Goal: Transaction & Acquisition: Purchase product/service

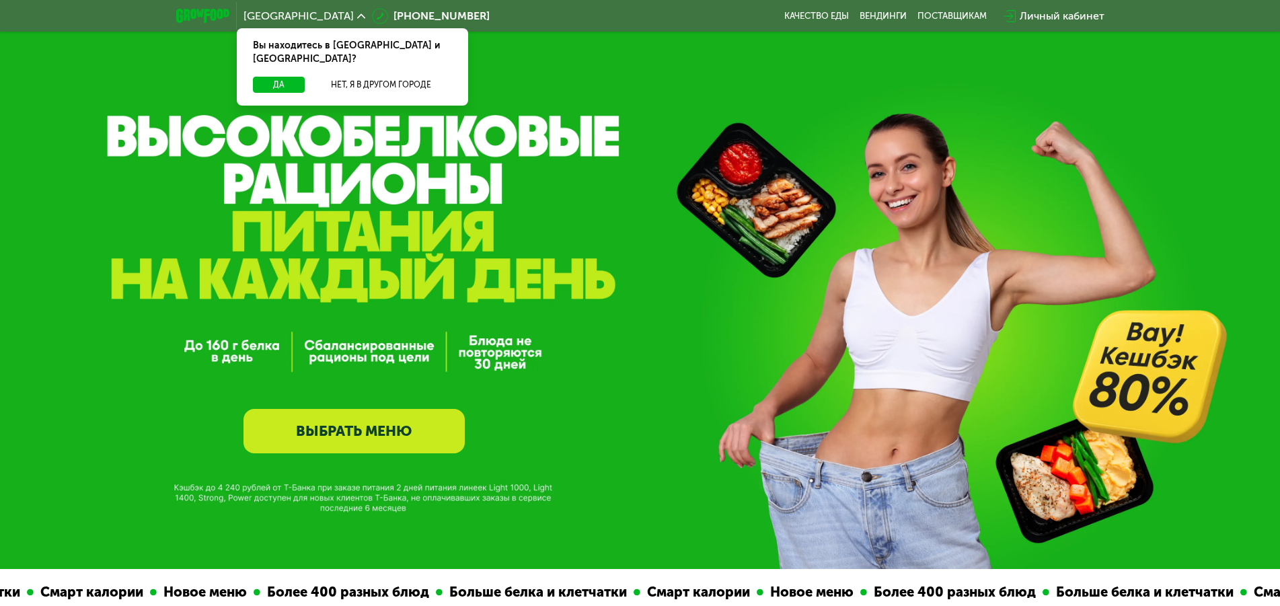
click at [1041, 13] on div "Личный кабинет" at bounding box center [1061, 16] width 85 height 16
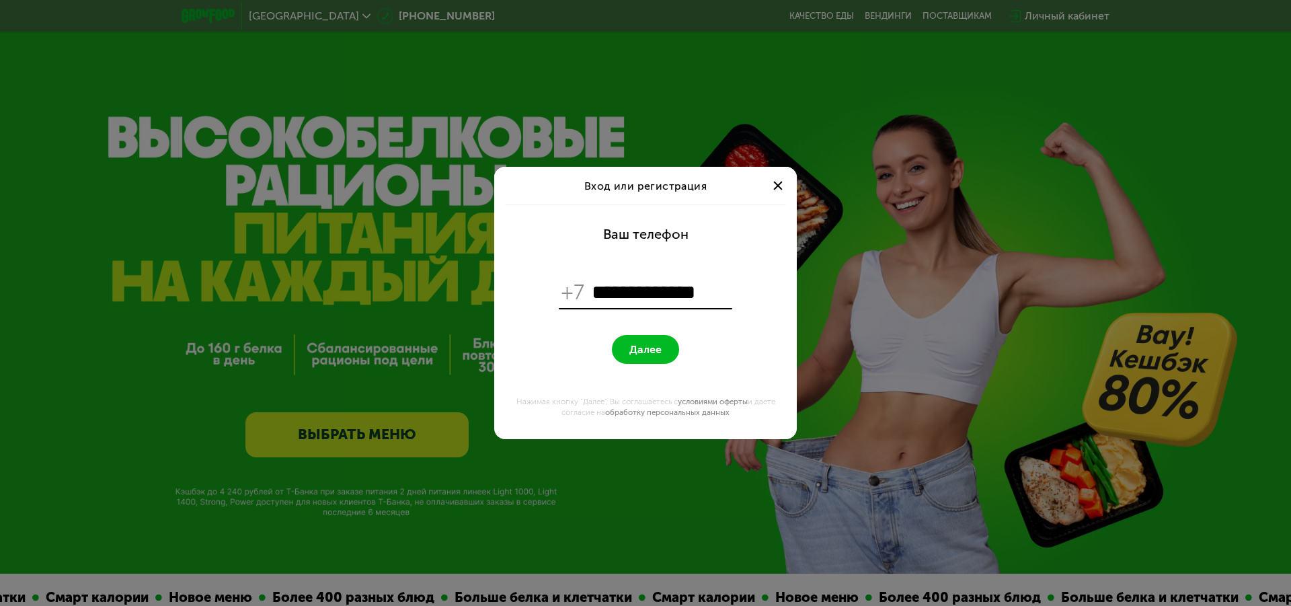
type input "**********"
click at [650, 345] on span "Далее" at bounding box center [645, 349] width 32 height 13
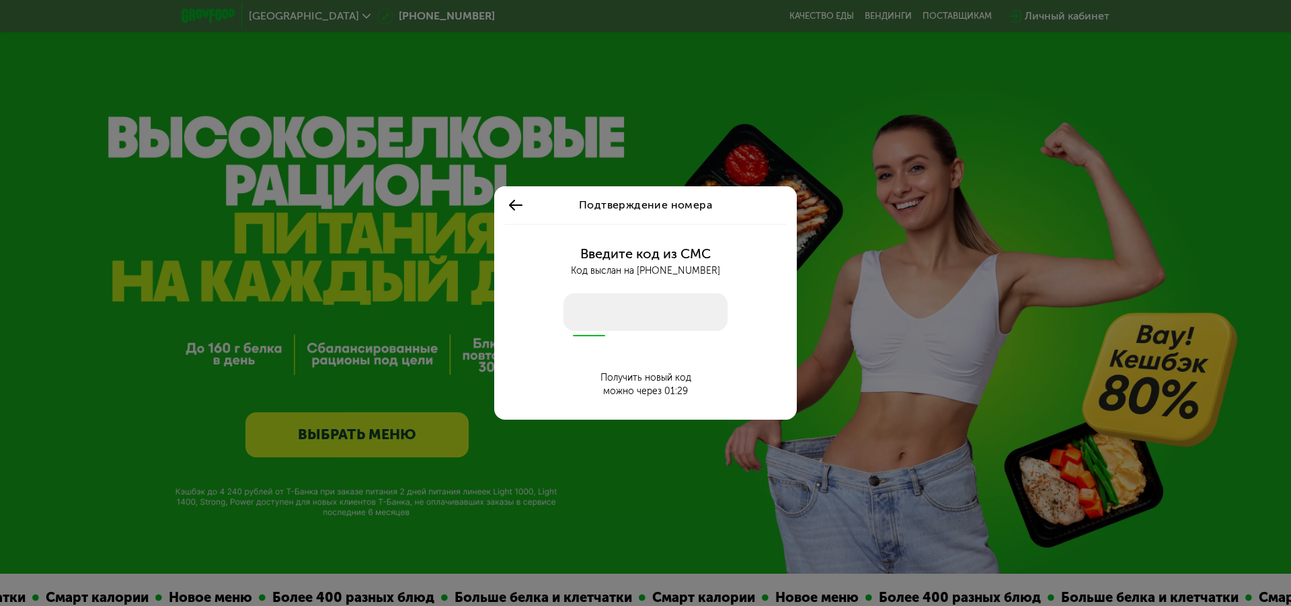
click at [656, 323] on input "number" at bounding box center [646, 312] width 164 height 38
type input "****"
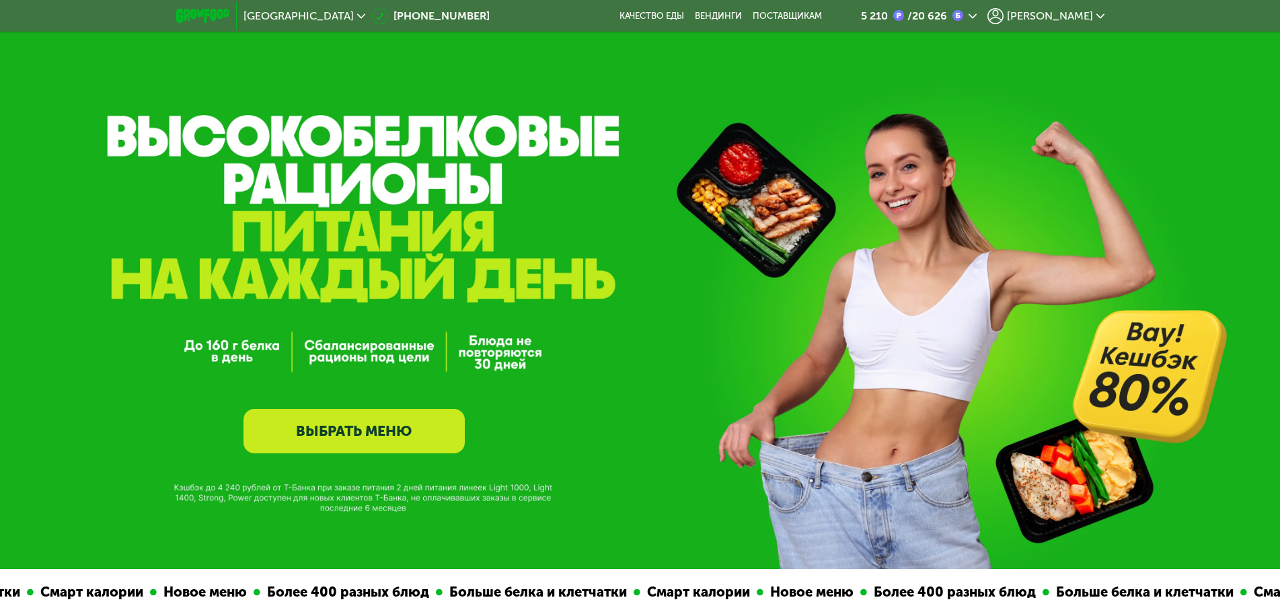
click at [332, 438] on link "ВЫБРАТЬ МЕНЮ" at bounding box center [353, 431] width 221 height 44
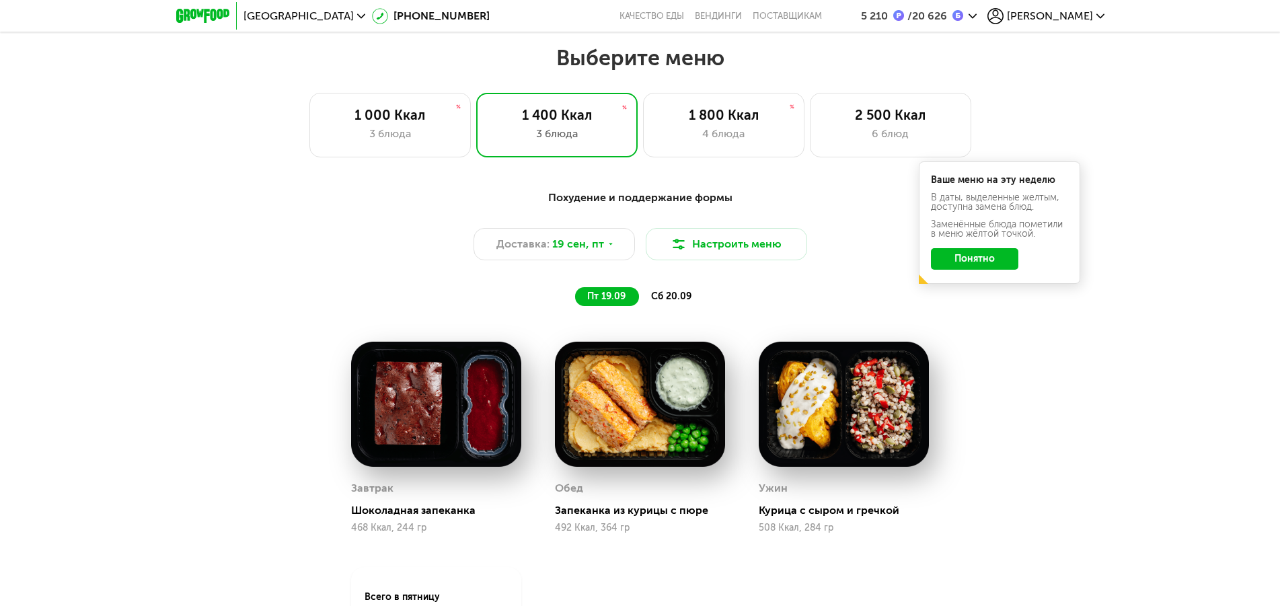
scroll to position [1104, 0]
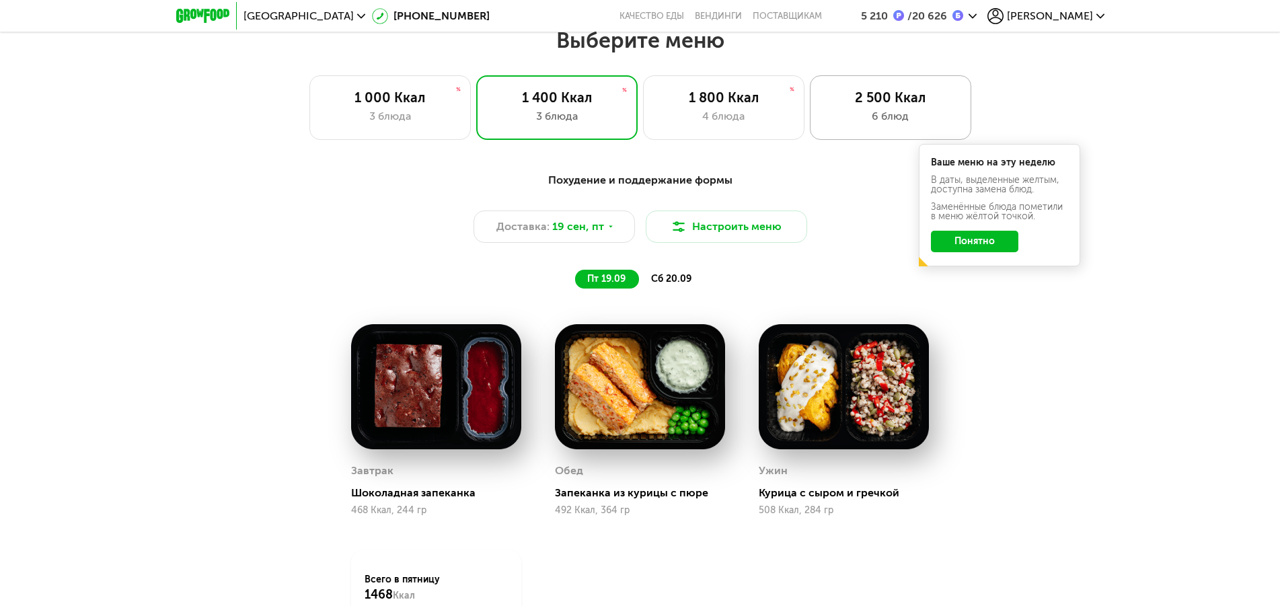
click at [894, 118] on div "6 блюд" at bounding box center [890, 116] width 133 height 16
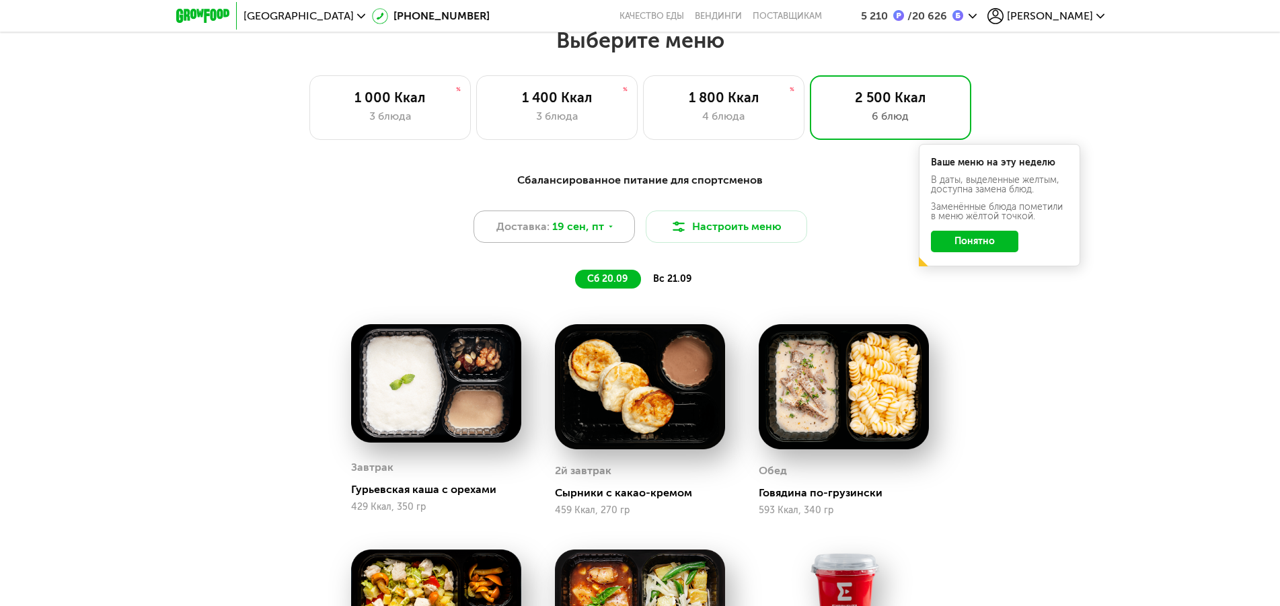
click at [613, 234] on div "Доставка: [DATE]" at bounding box center [553, 226] width 161 height 32
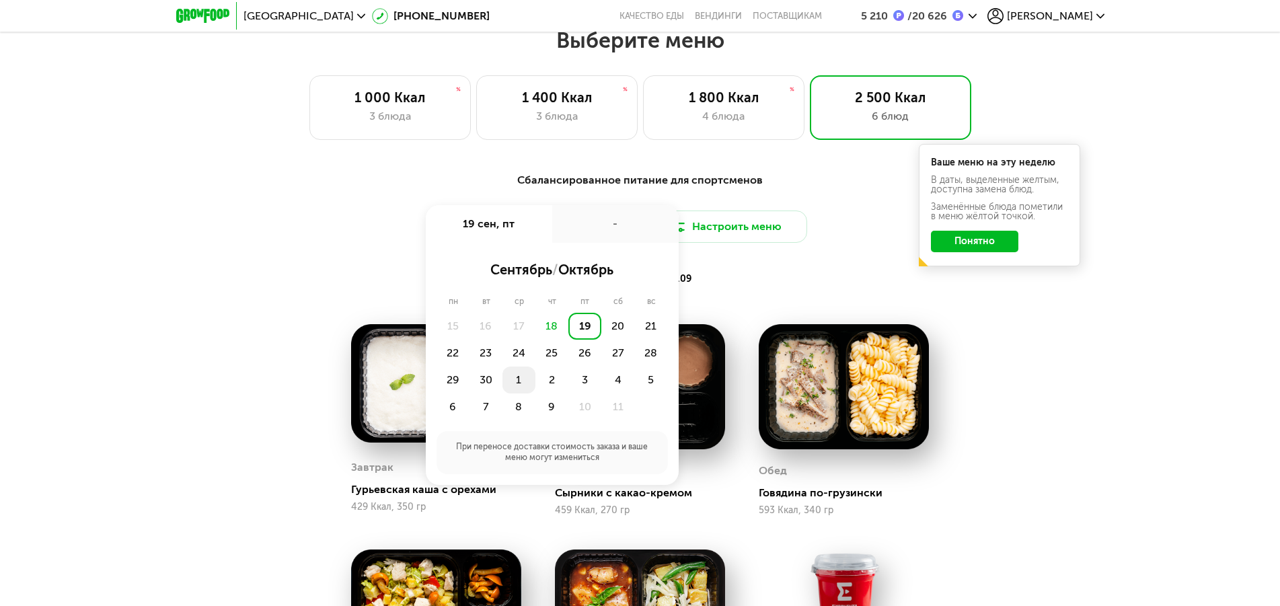
click at [517, 383] on div "1" at bounding box center [518, 379] width 33 height 27
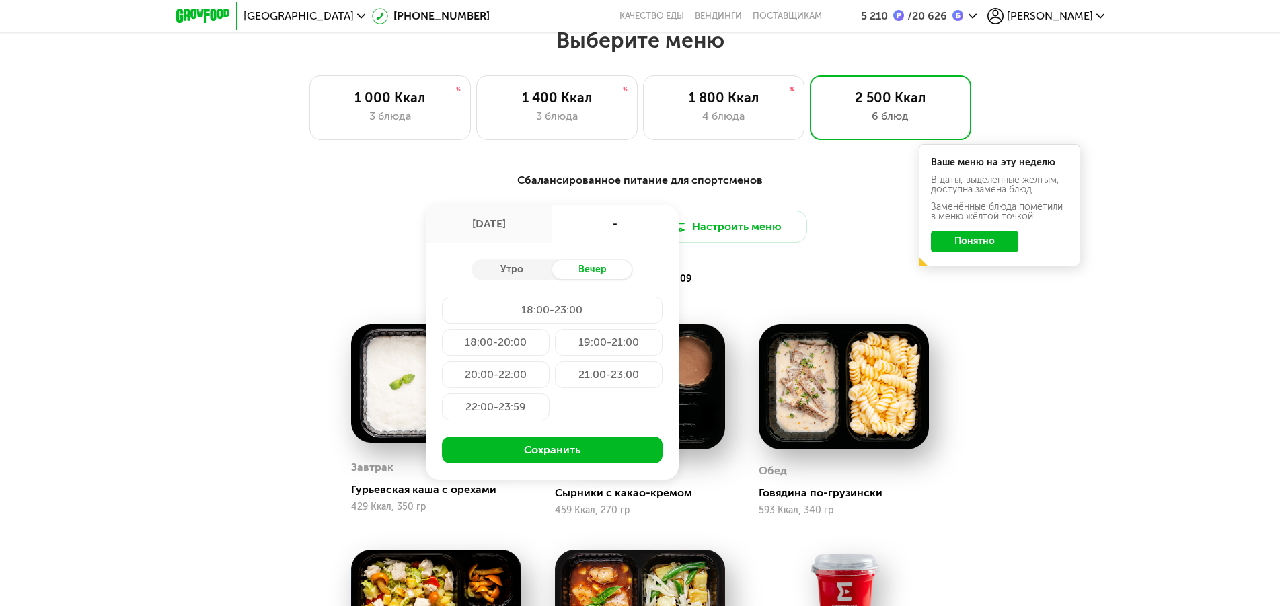
click at [502, 386] on div "20:00-22:00" at bounding box center [496, 374] width 108 height 27
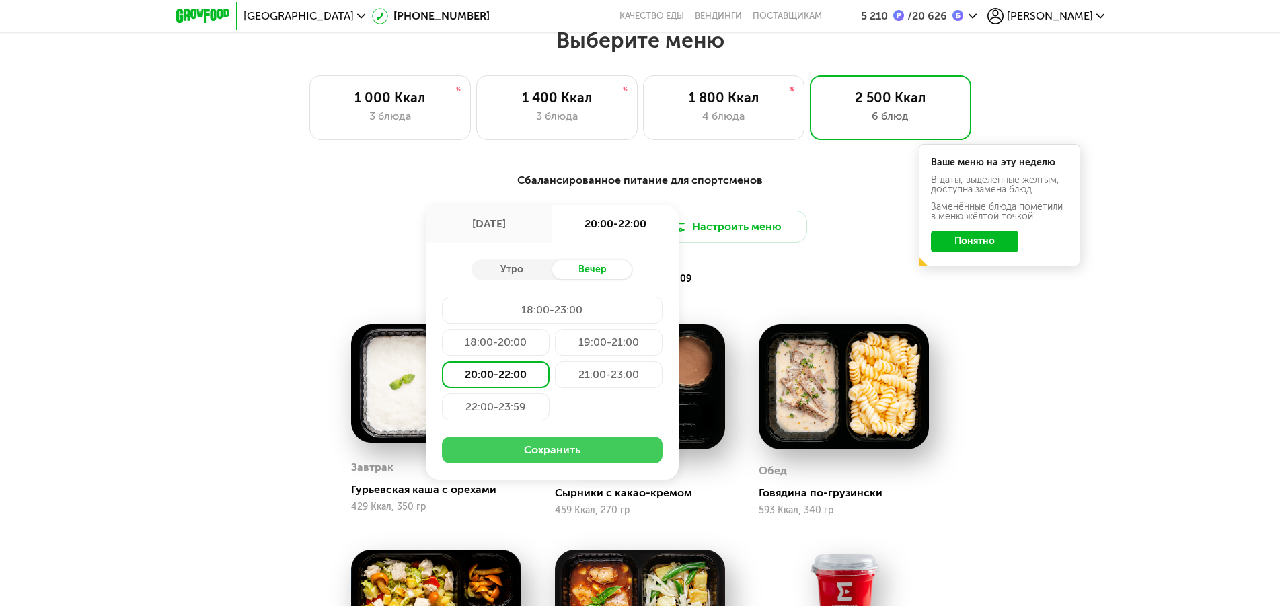
click at [536, 454] on button "Сохранить" at bounding box center [552, 449] width 221 height 27
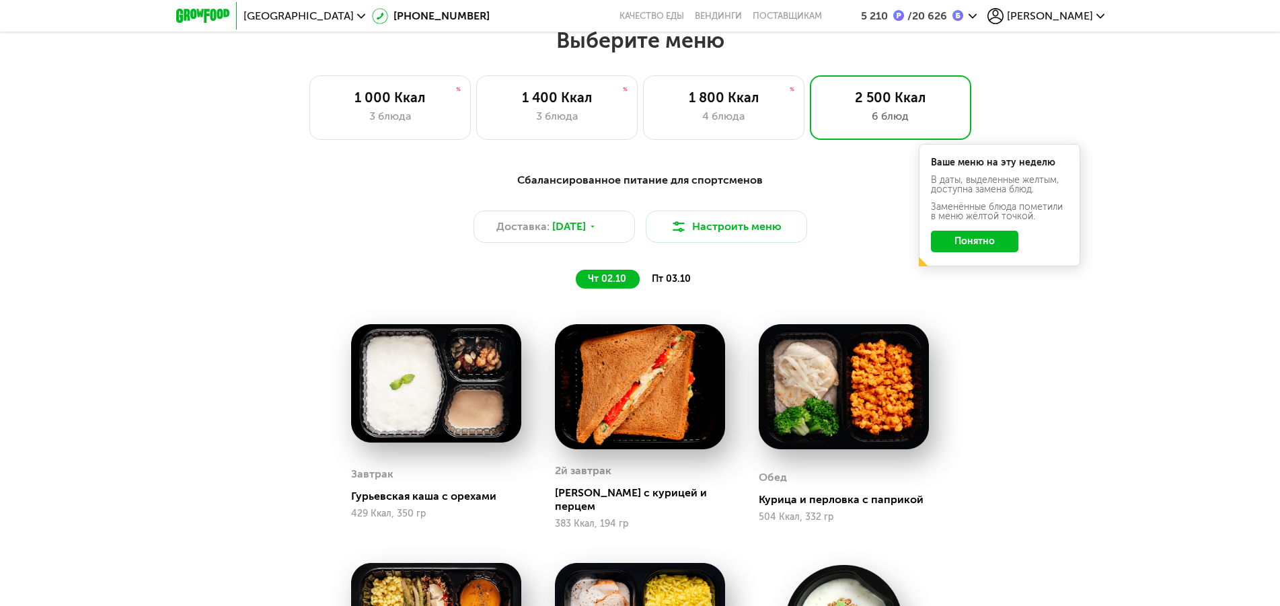
click at [200, 358] on div "Сбалансированное питание для спортсменов Доставка: [DATE] Настроить меню чт 02.…" at bounding box center [640, 580] width 1280 height 855
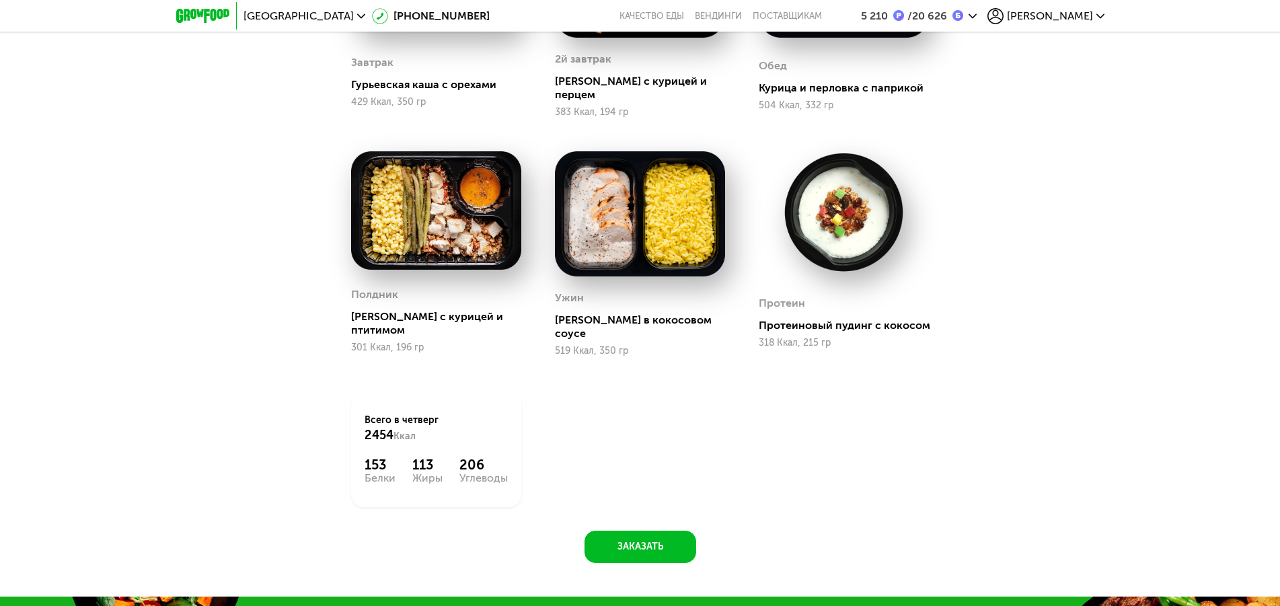
scroll to position [1859, 0]
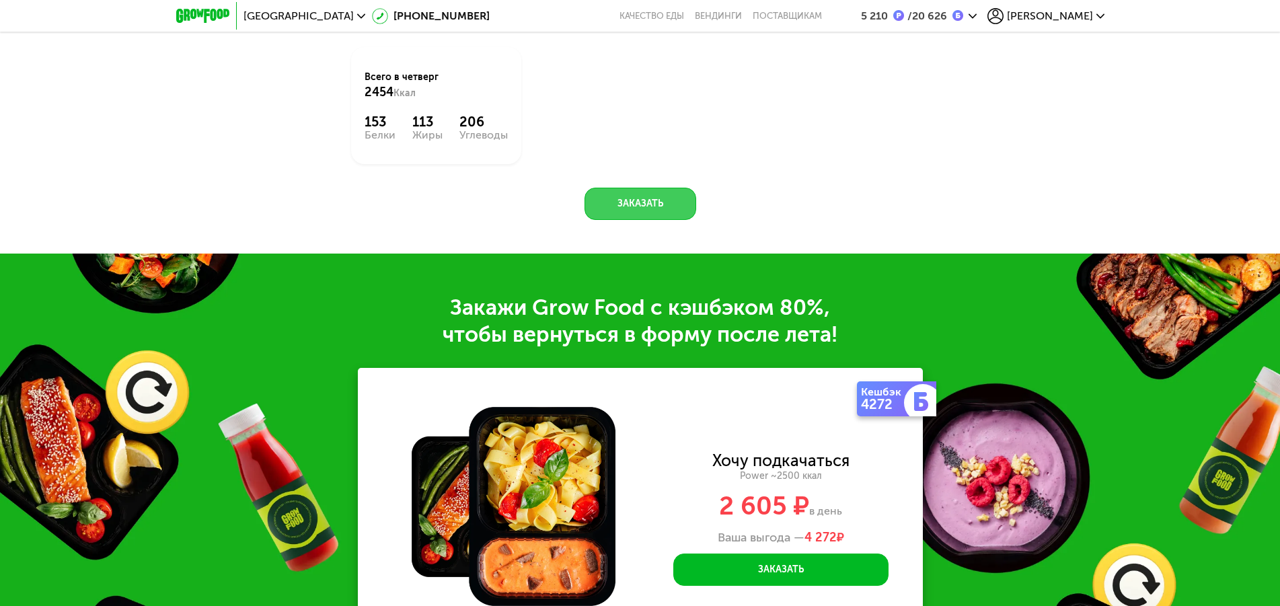
click at [633, 188] on button "Заказать" at bounding box center [640, 204] width 112 height 32
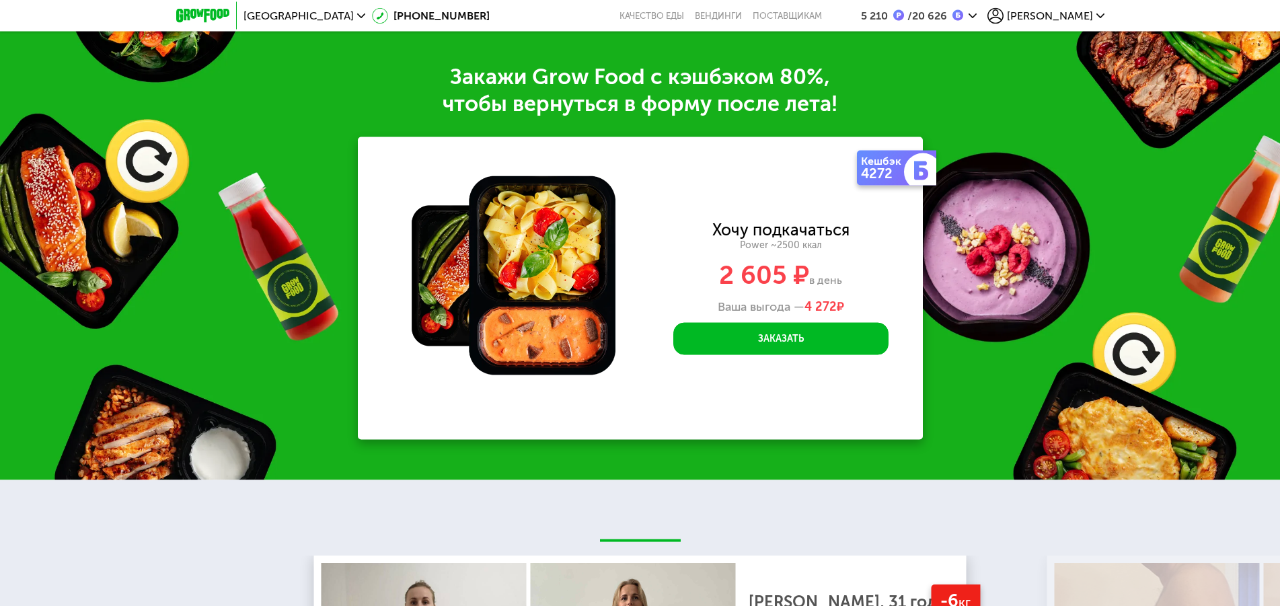
scroll to position [2090, 0]
click at [796, 322] on button "Заказать" at bounding box center [780, 338] width 215 height 32
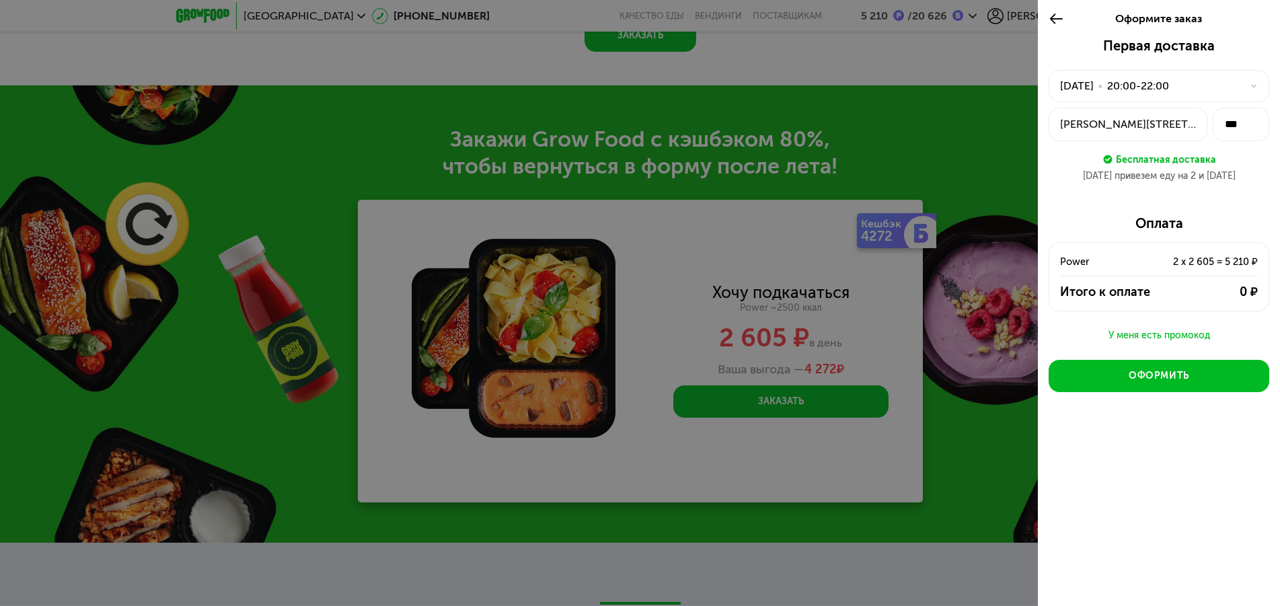
scroll to position [2159, 0]
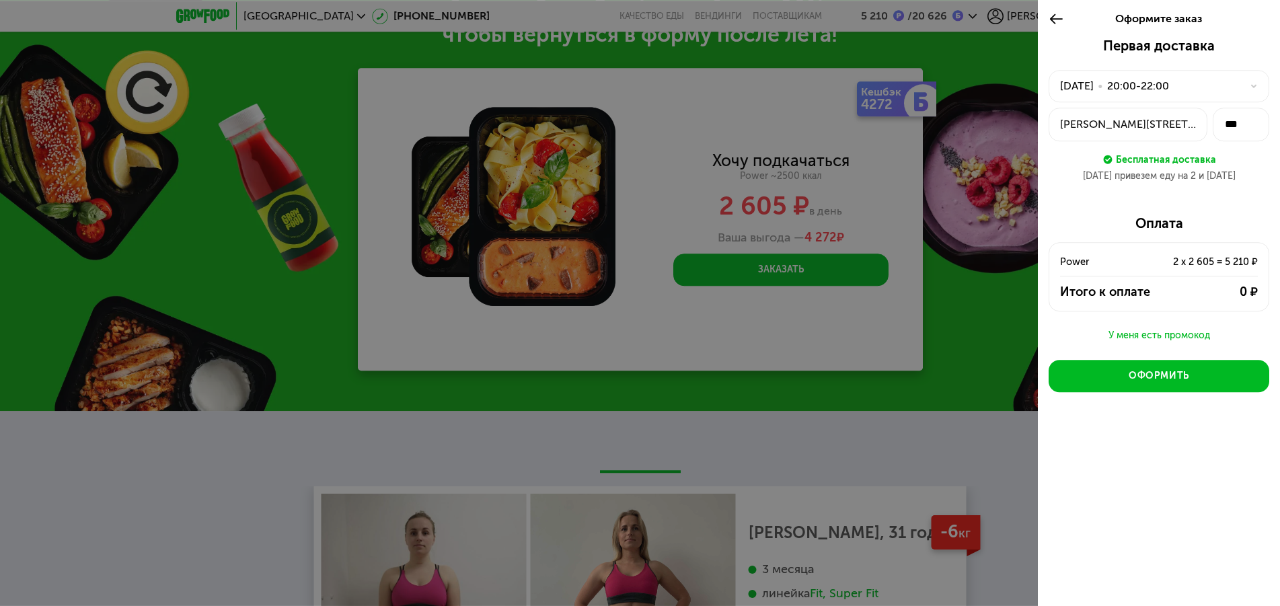
click at [1186, 298] on div "0 ₽" at bounding box center [1213, 292] width 89 height 16
click at [1180, 264] on div "2 x 2 605 = 5 210 ₽" at bounding box center [1198, 262] width 118 height 16
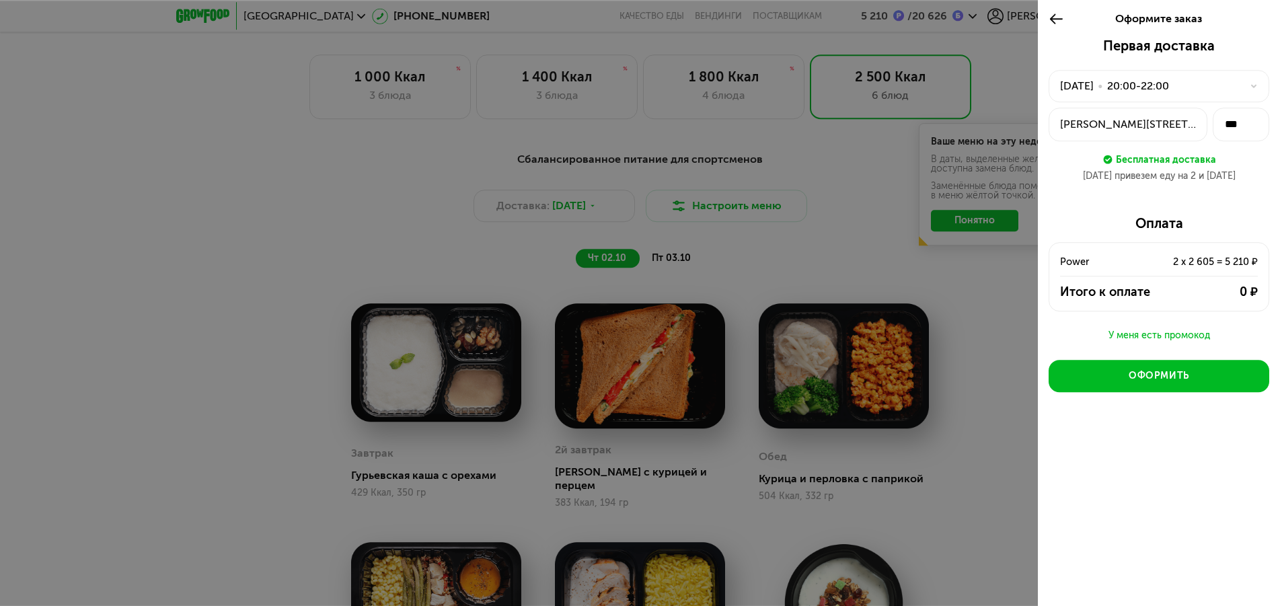
scroll to position [787, 0]
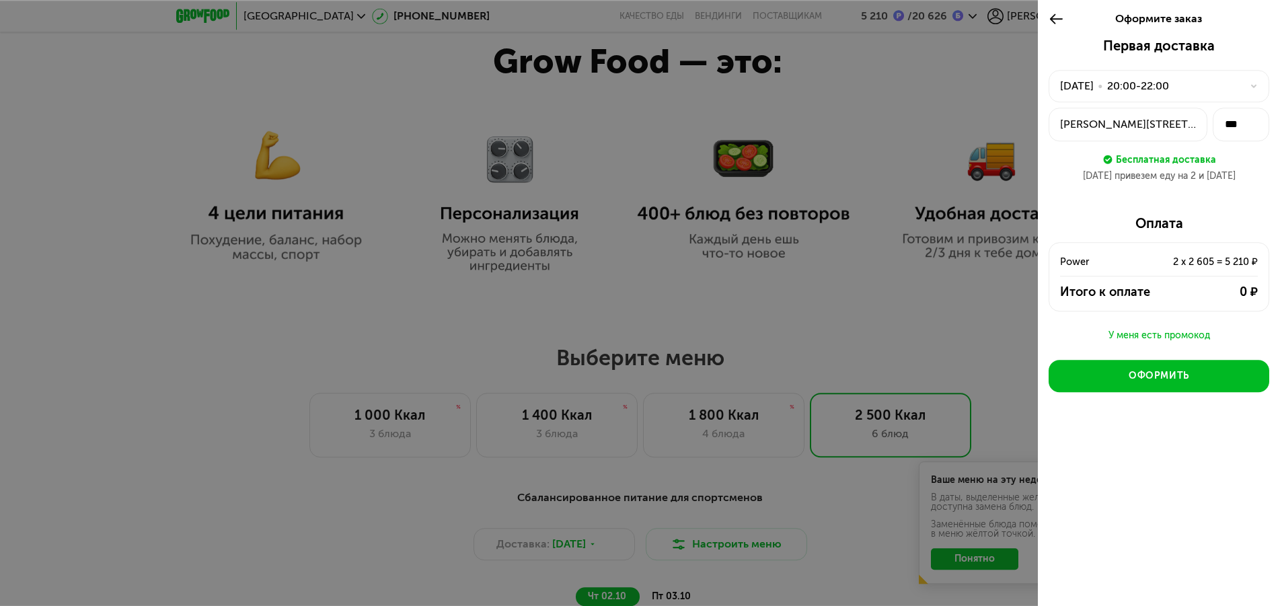
click at [1052, 16] on icon at bounding box center [1055, 19] width 15 height 16
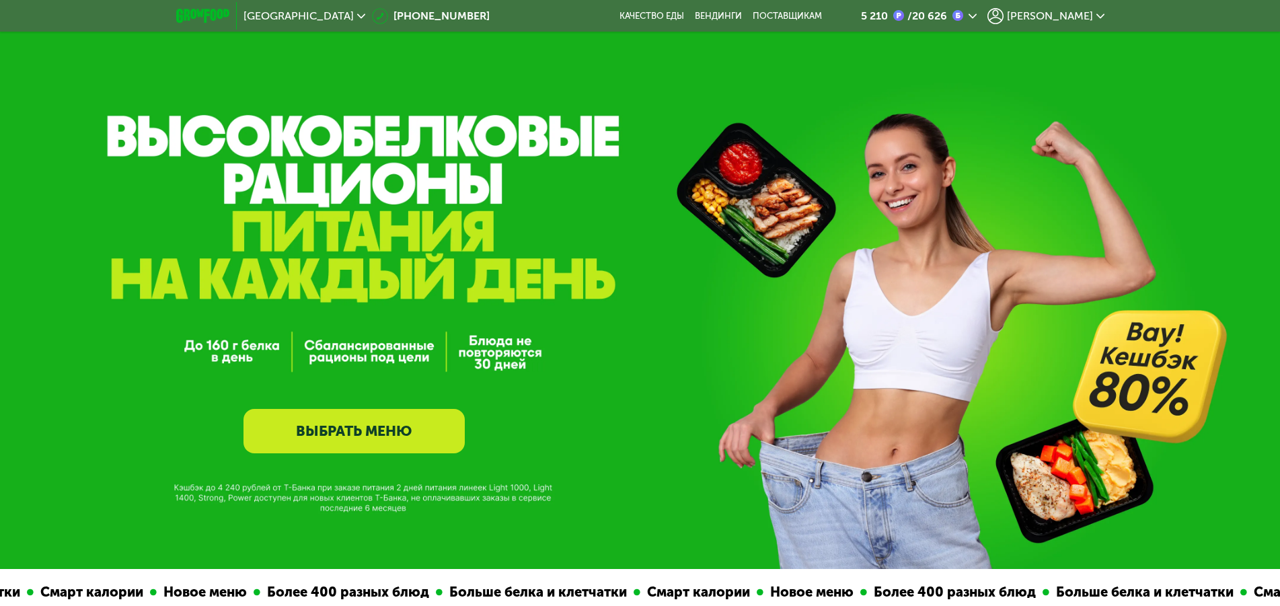
click at [1073, 12] on span "[PERSON_NAME]" at bounding box center [1050, 16] width 86 height 11
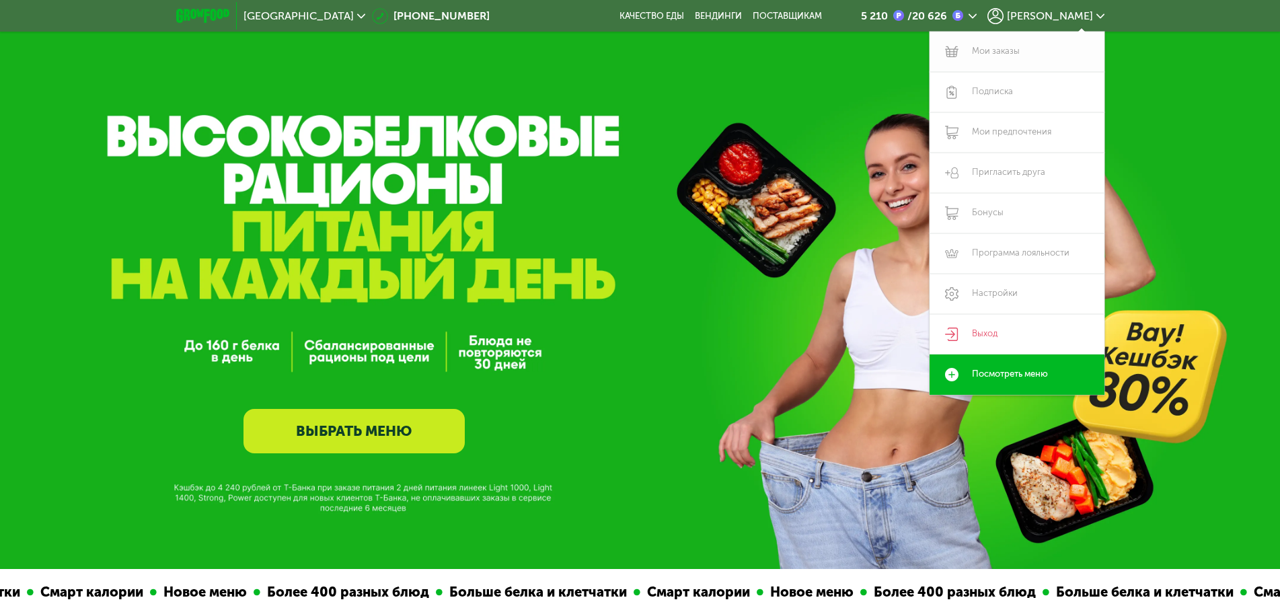
click at [997, 52] on link "Мои заказы" at bounding box center [1016, 52] width 175 height 40
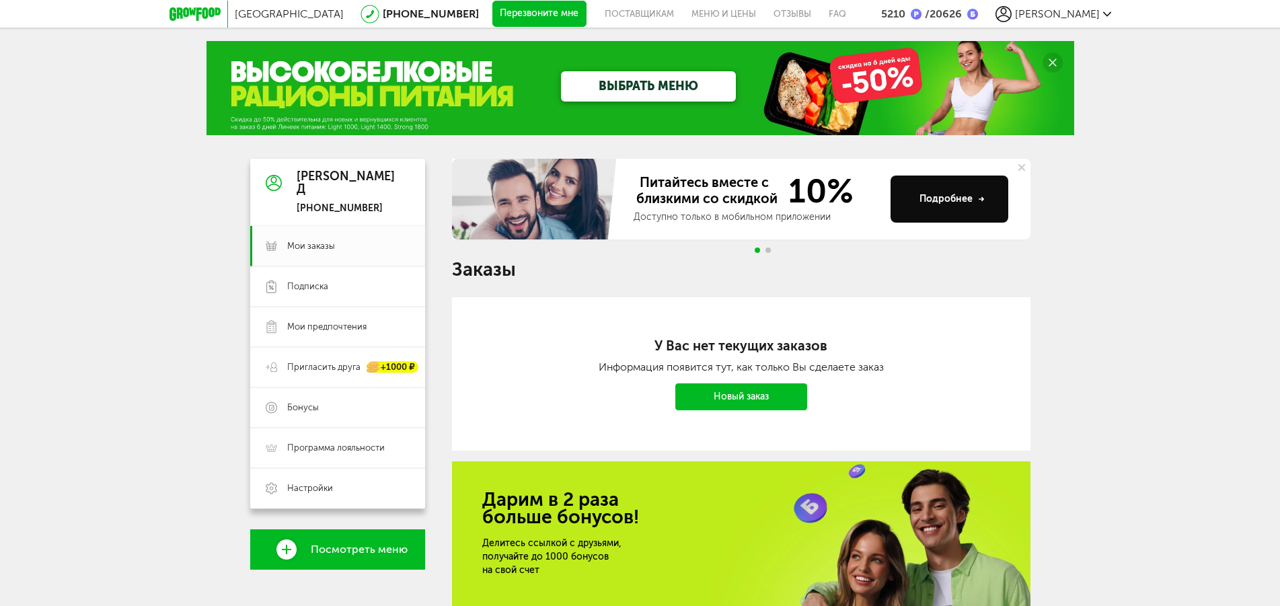
click at [905, 11] on div "5210" at bounding box center [893, 13] width 24 height 13
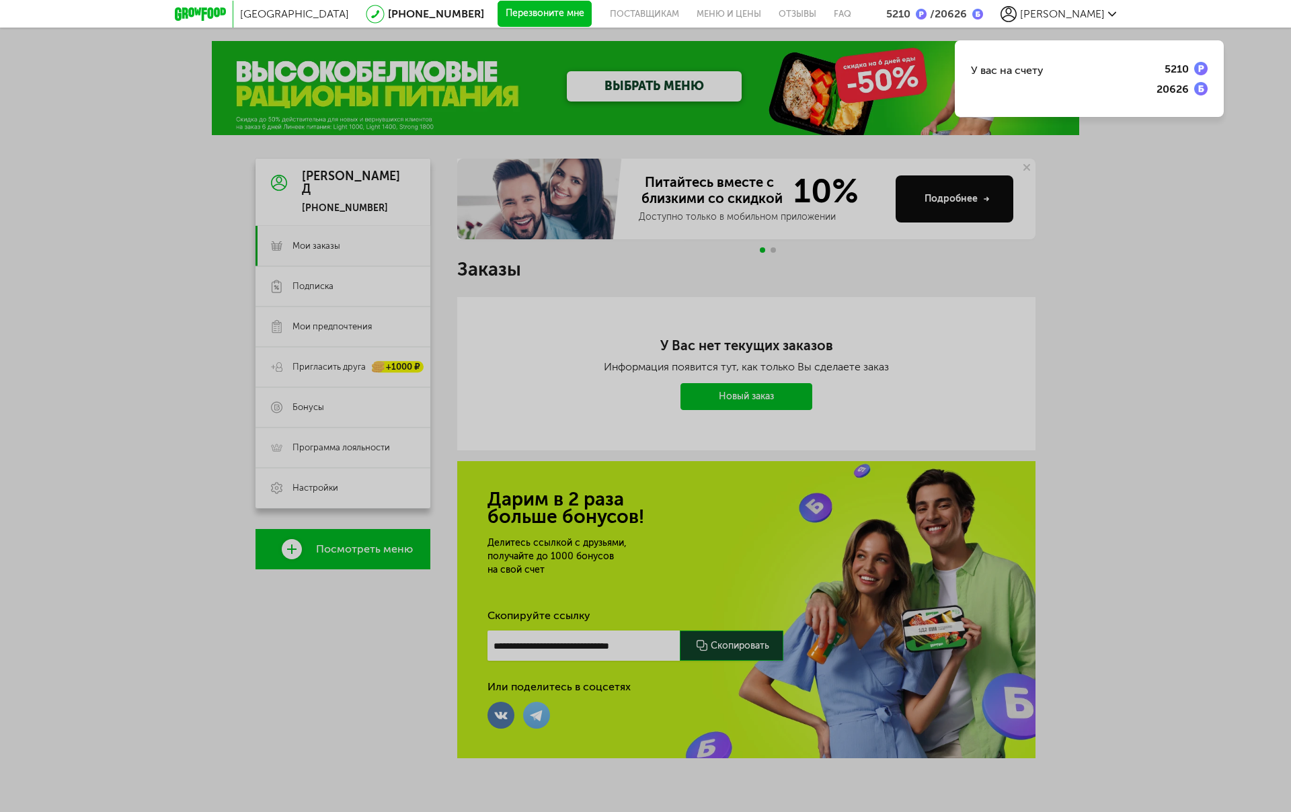
click at [1147, 251] on div "У вас на счету 5210 20626" at bounding box center [645, 406] width 1291 height 812
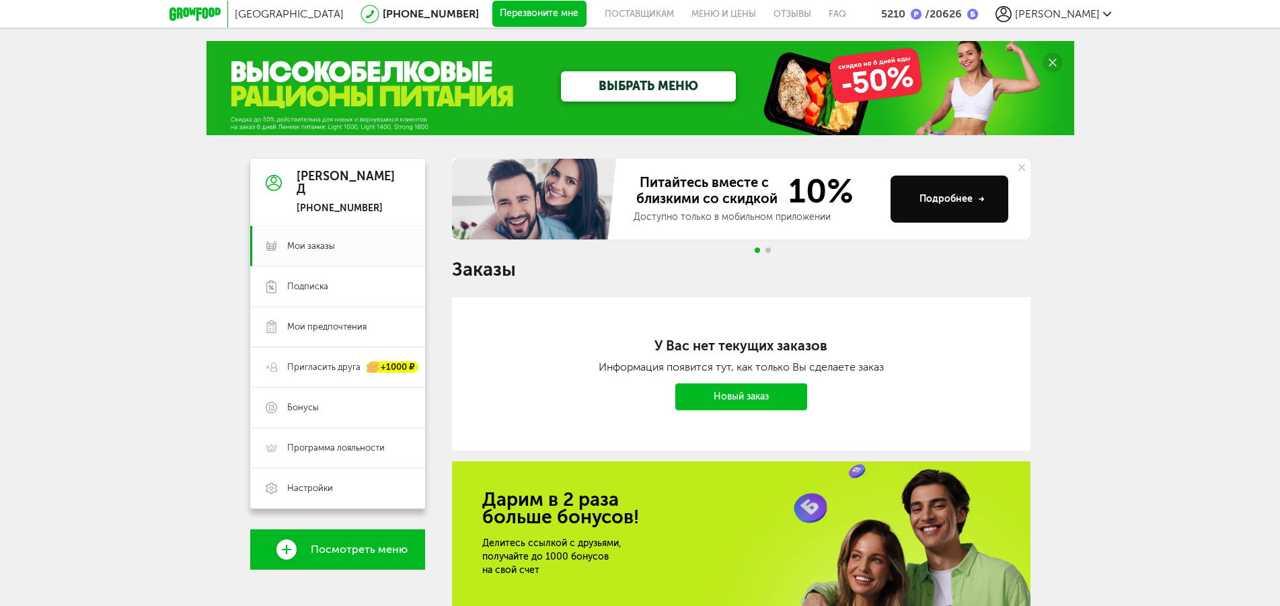
click at [1110, 14] on icon at bounding box center [1107, 14] width 8 height 8
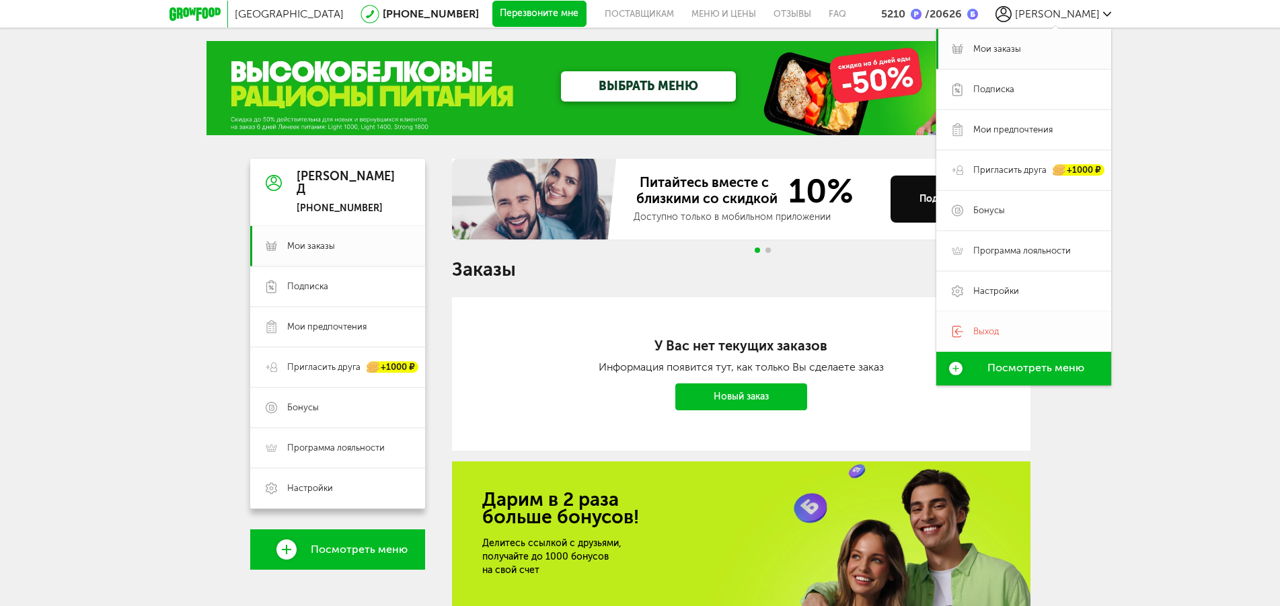
click at [984, 327] on span "Выход" at bounding box center [986, 331] width 26 height 12
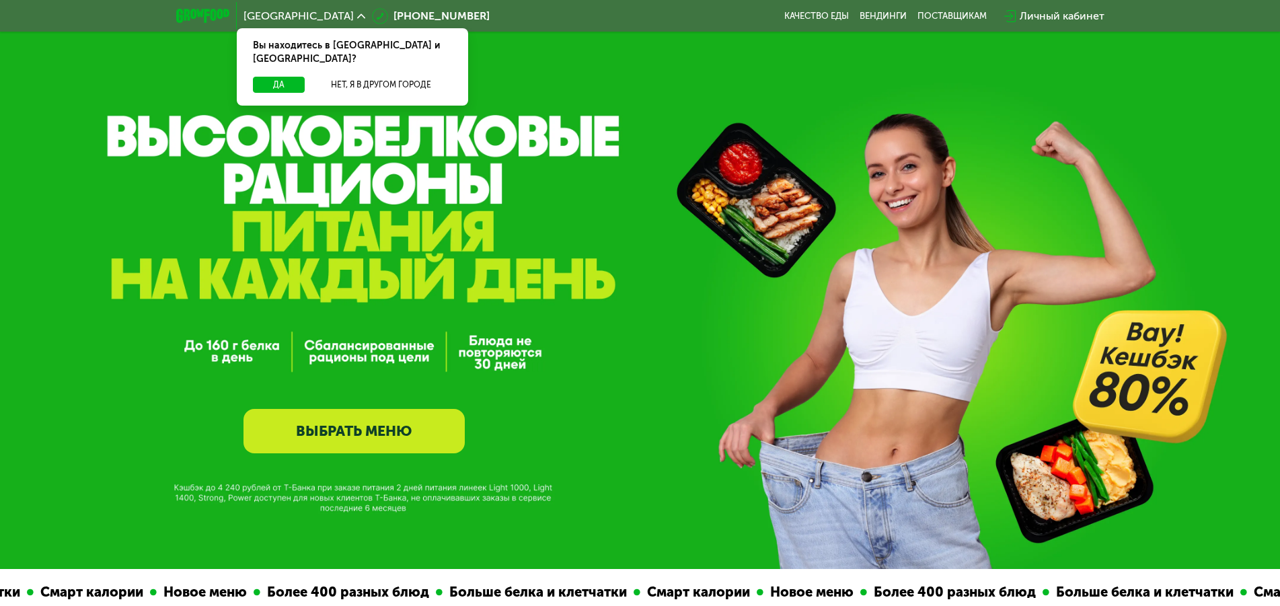
click at [1049, 18] on div "Личный кабинет" at bounding box center [1061, 16] width 85 height 16
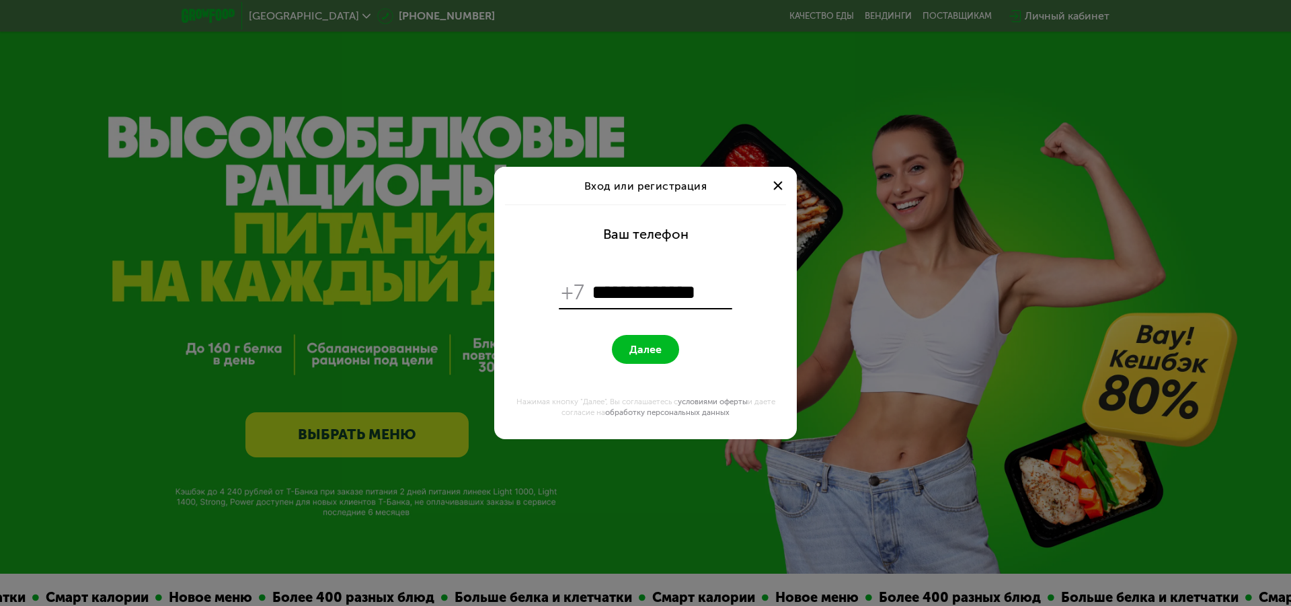
drag, startPoint x: 606, startPoint y: 291, endPoint x: 807, endPoint y: 278, distance: 201.5
click at [730, 280] on input "**********" at bounding box center [661, 293] width 138 height 26
type input "**********"
click at [648, 342] on button "Далее" at bounding box center [645, 349] width 67 height 29
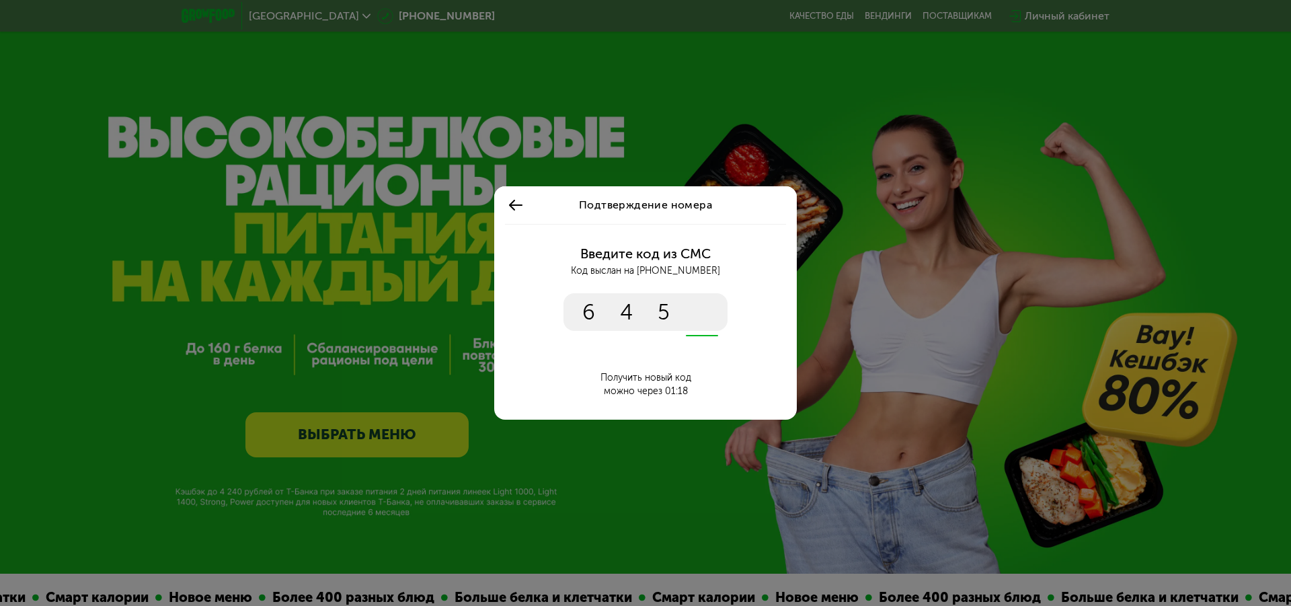
type input "****"
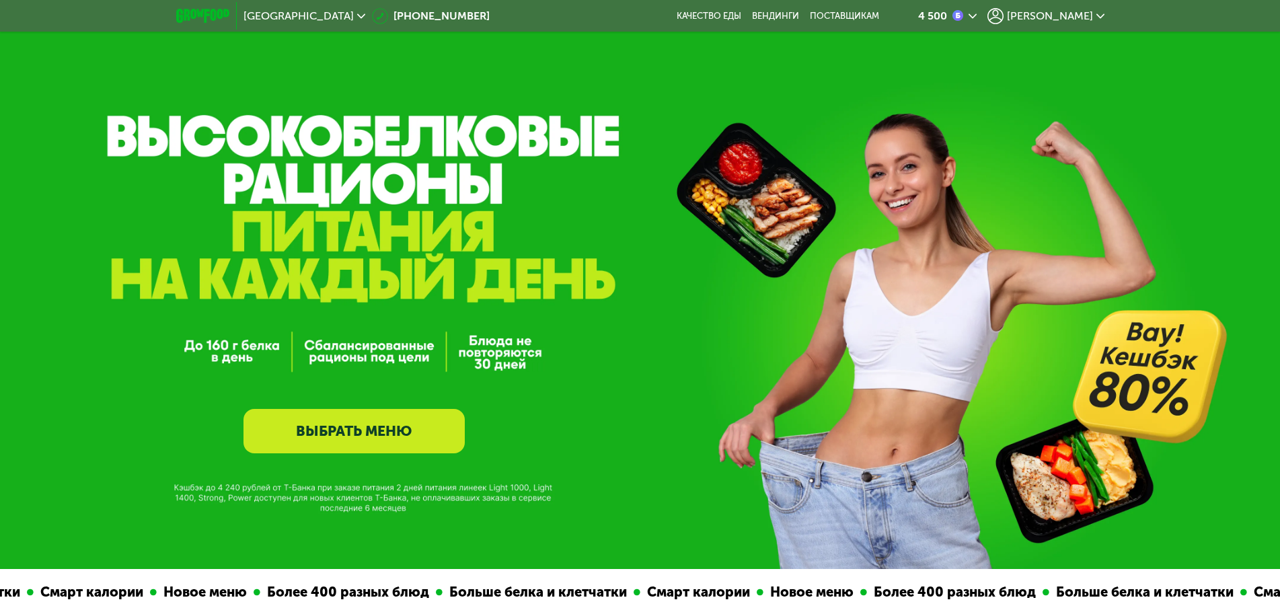
click at [399, 428] on link "ВЫБРАТЬ МЕНЮ" at bounding box center [353, 431] width 221 height 44
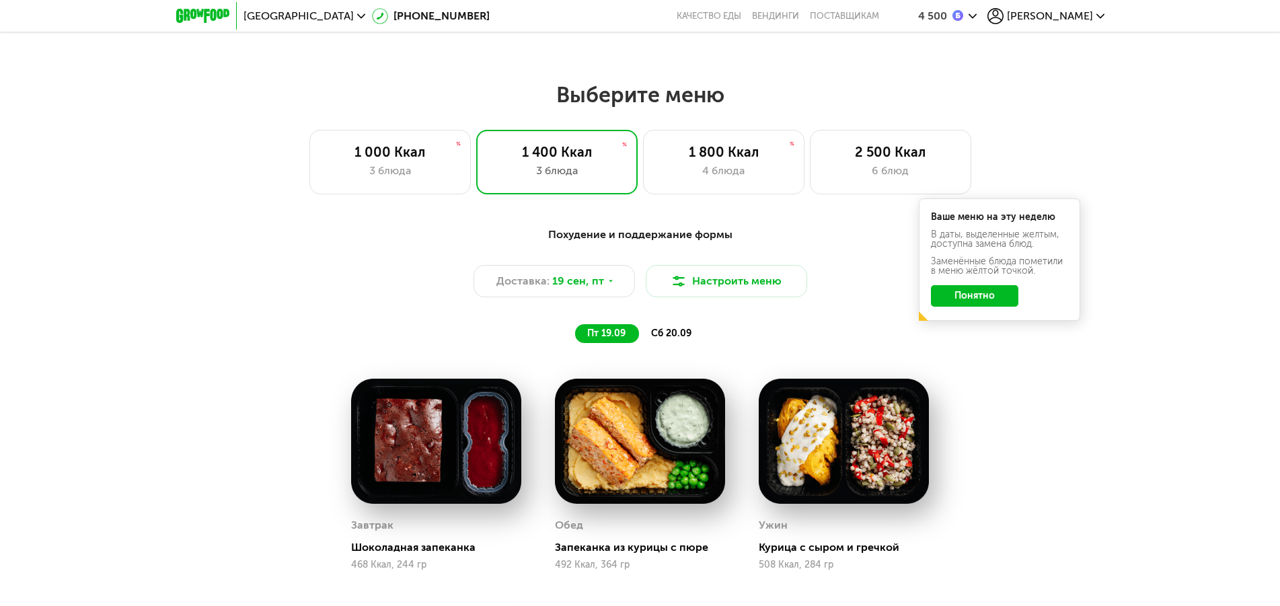
scroll to position [1104, 0]
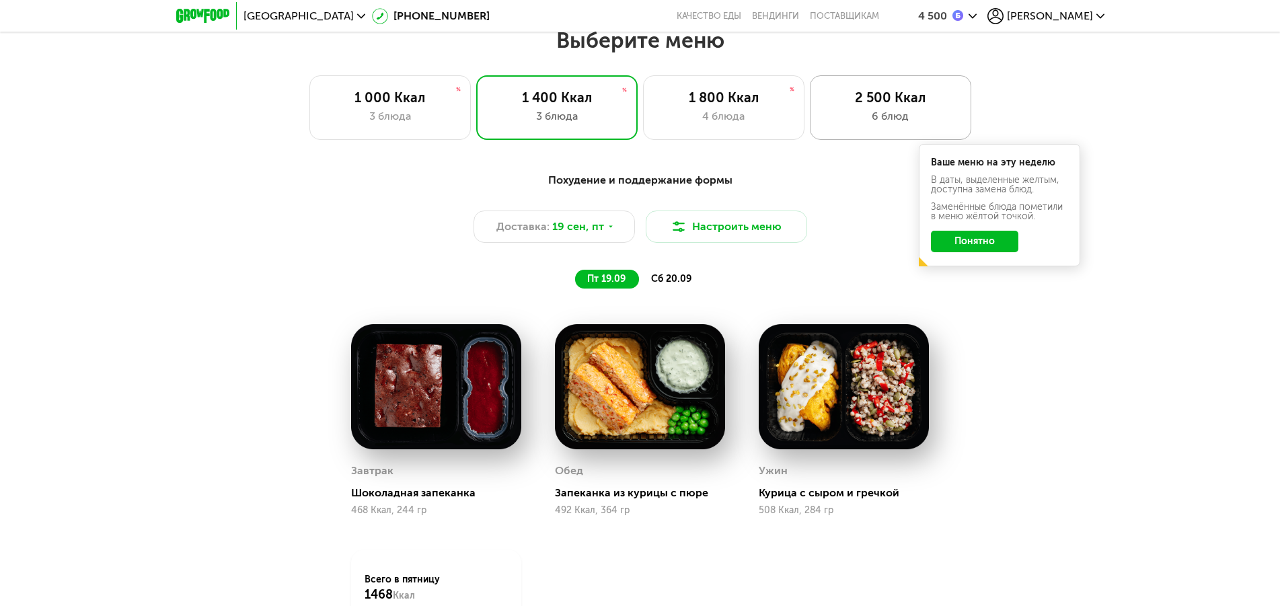
click at [878, 115] on div "6 блюд" at bounding box center [890, 116] width 133 height 16
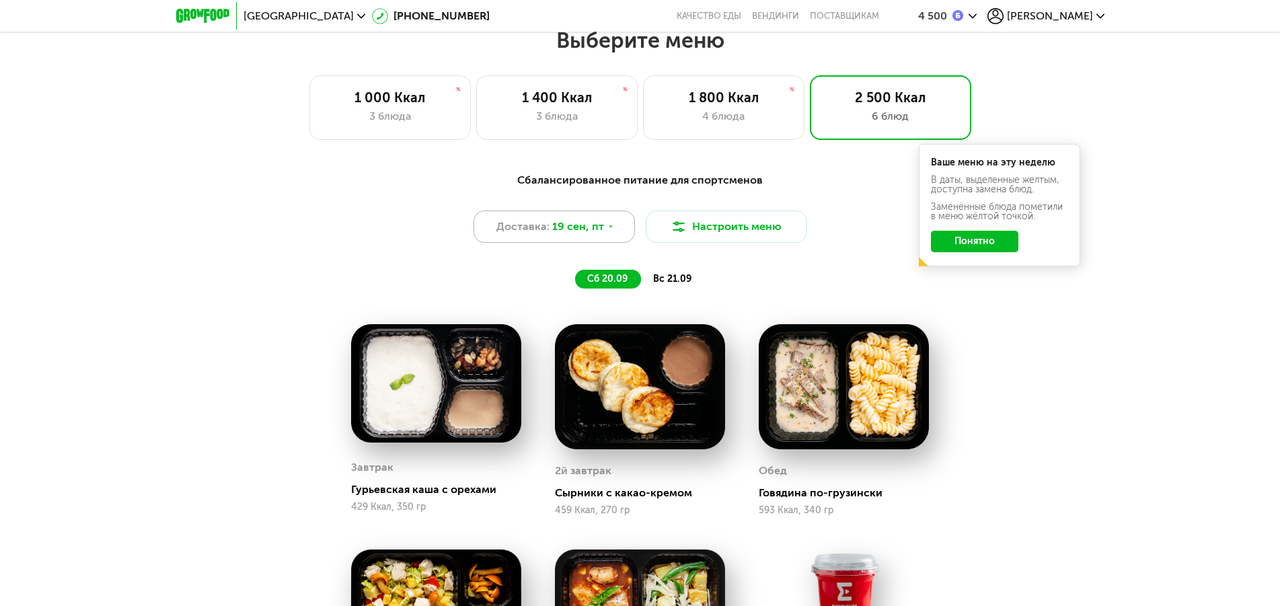
click at [616, 233] on div "Доставка: 19 сен, пт" at bounding box center [553, 226] width 161 height 32
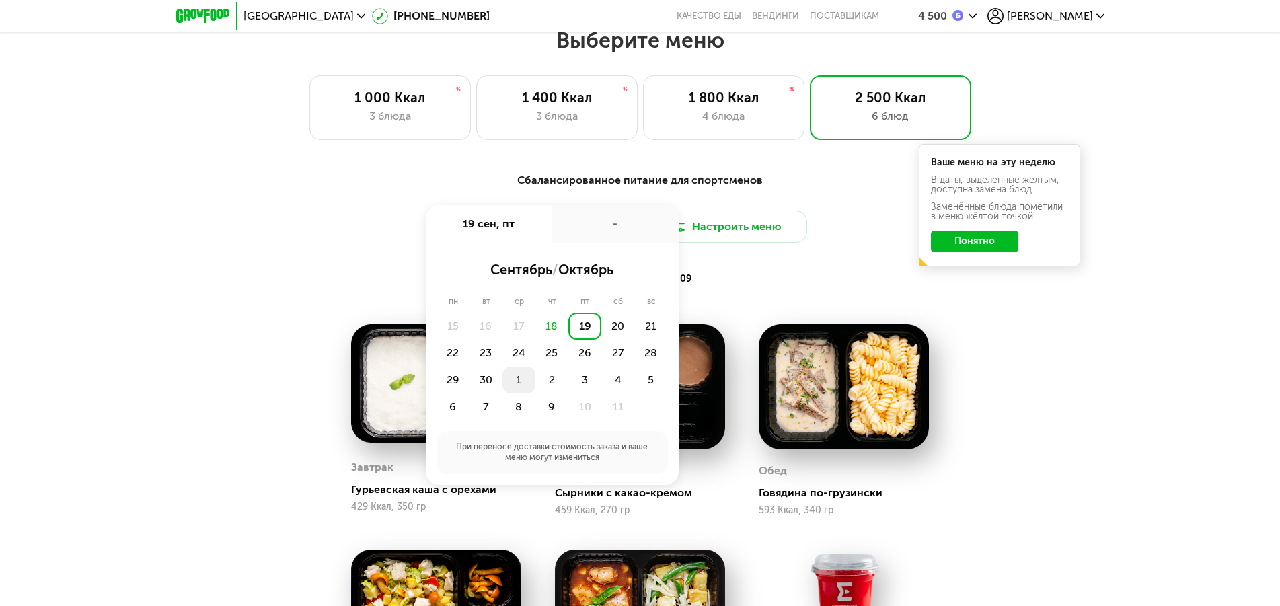
click at [521, 385] on div "1" at bounding box center [518, 379] width 33 height 27
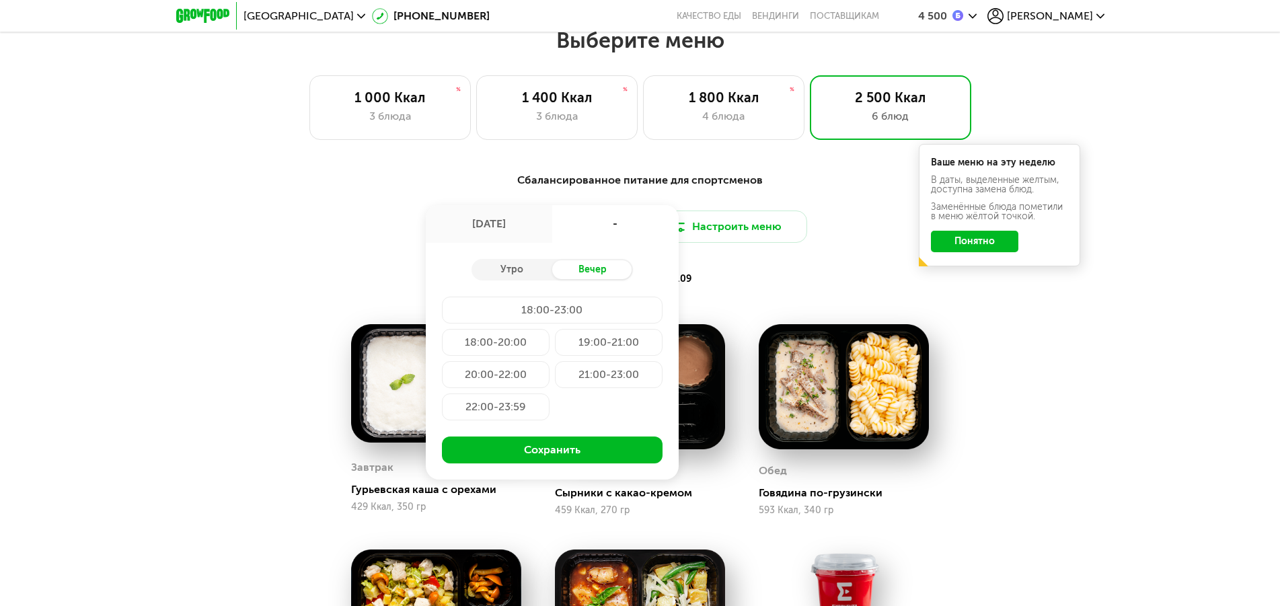
click at [512, 376] on div "20:00-22:00" at bounding box center [496, 374] width 108 height 27
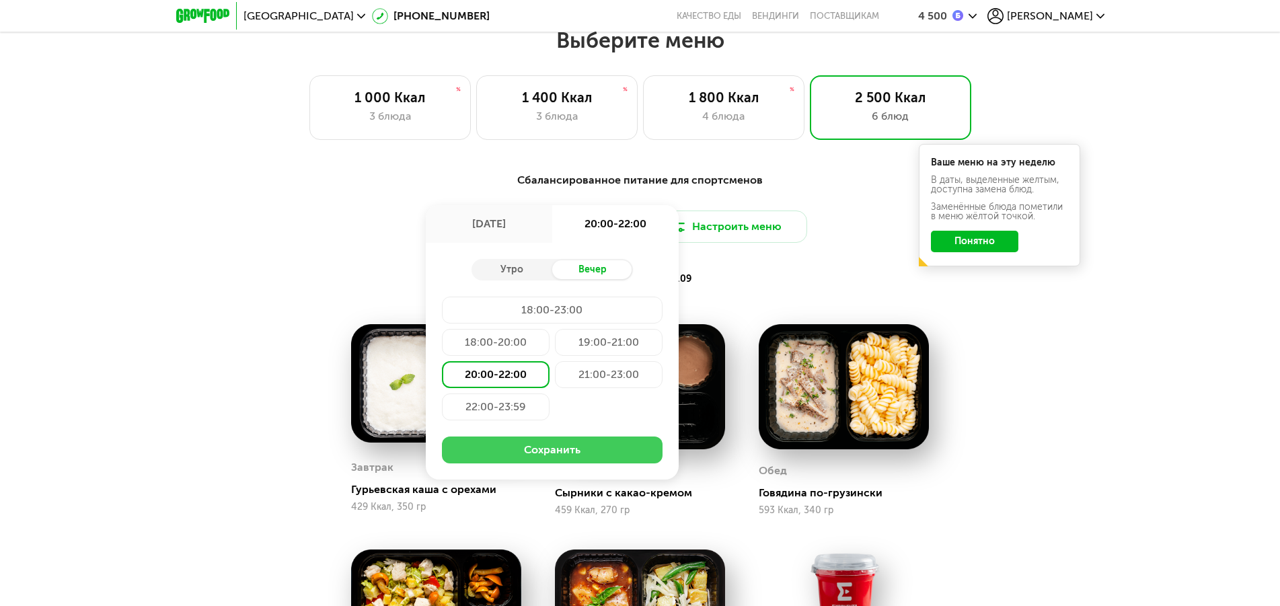
click at [566, 462] on button "Сохранить" at bounding box center [552, 449] width 221 height 27
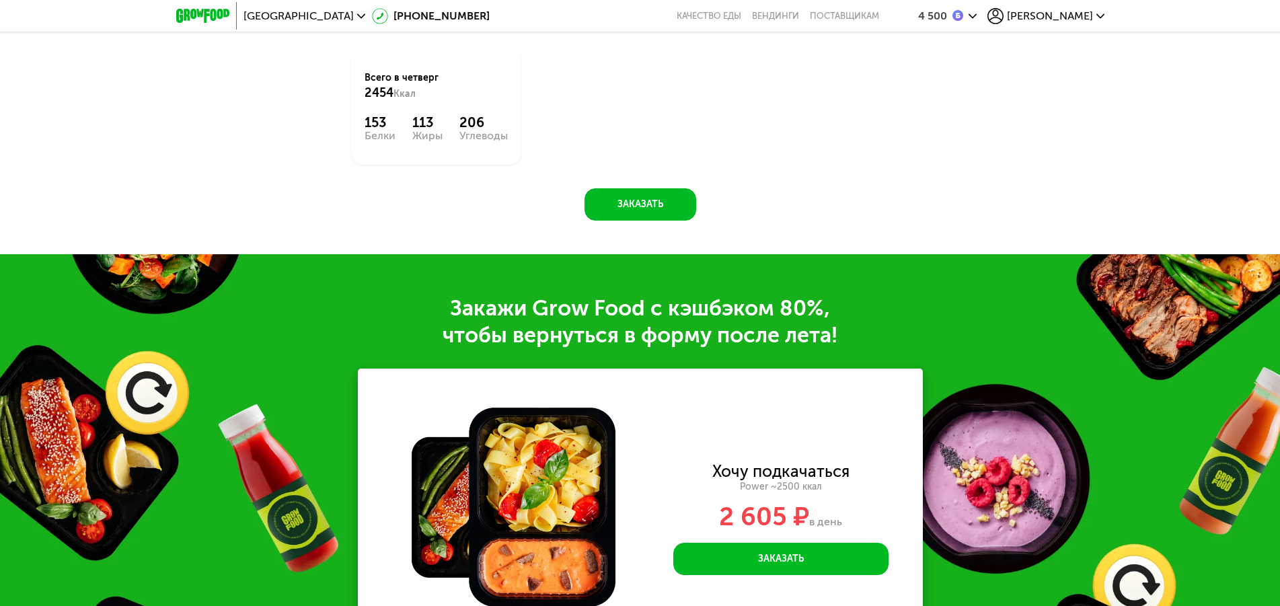
scroll to position [1996, 0]
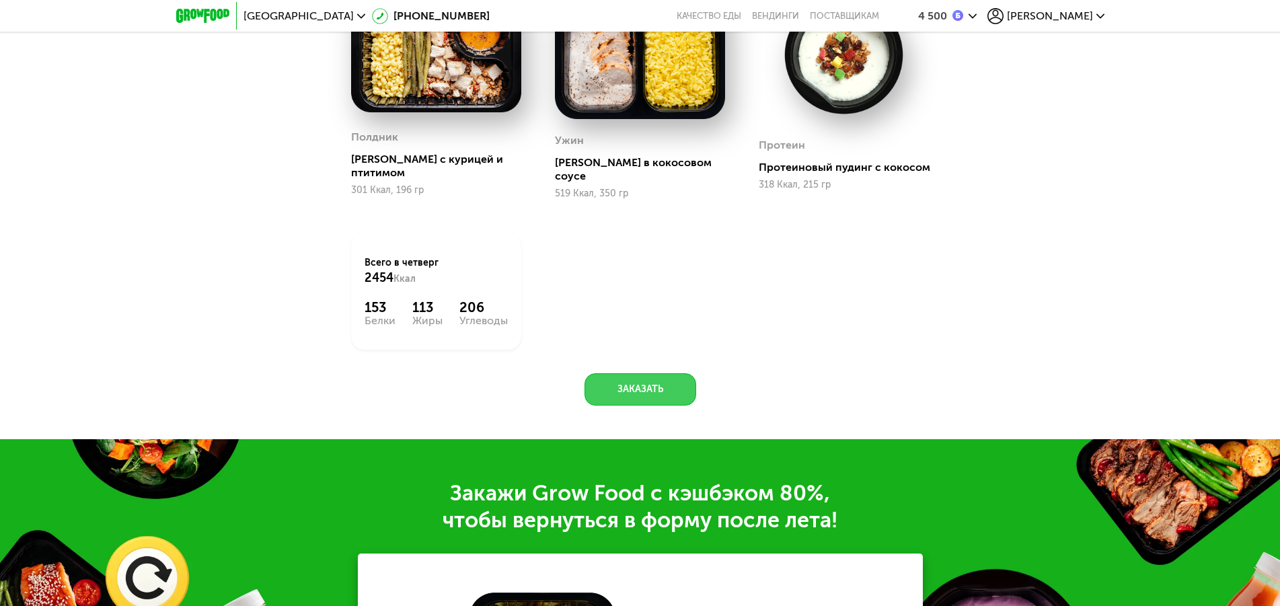
click at [673, 384] on button "Заказать" at bounding box center [640, 389] width 112 height 32
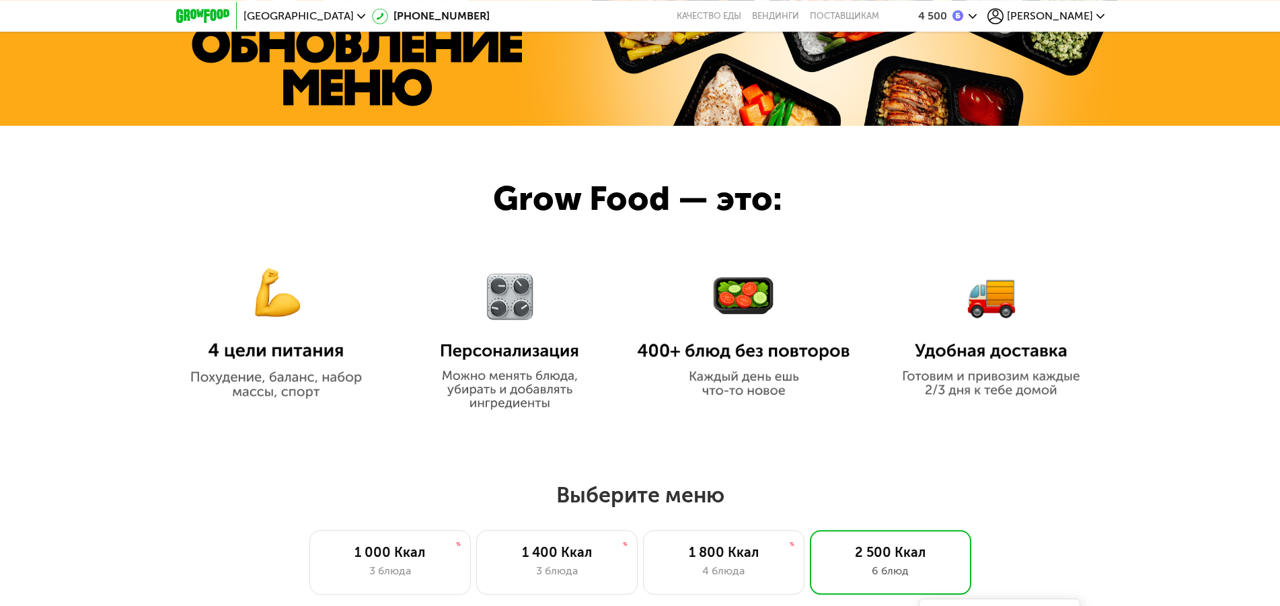
scroll to position [307, 0]
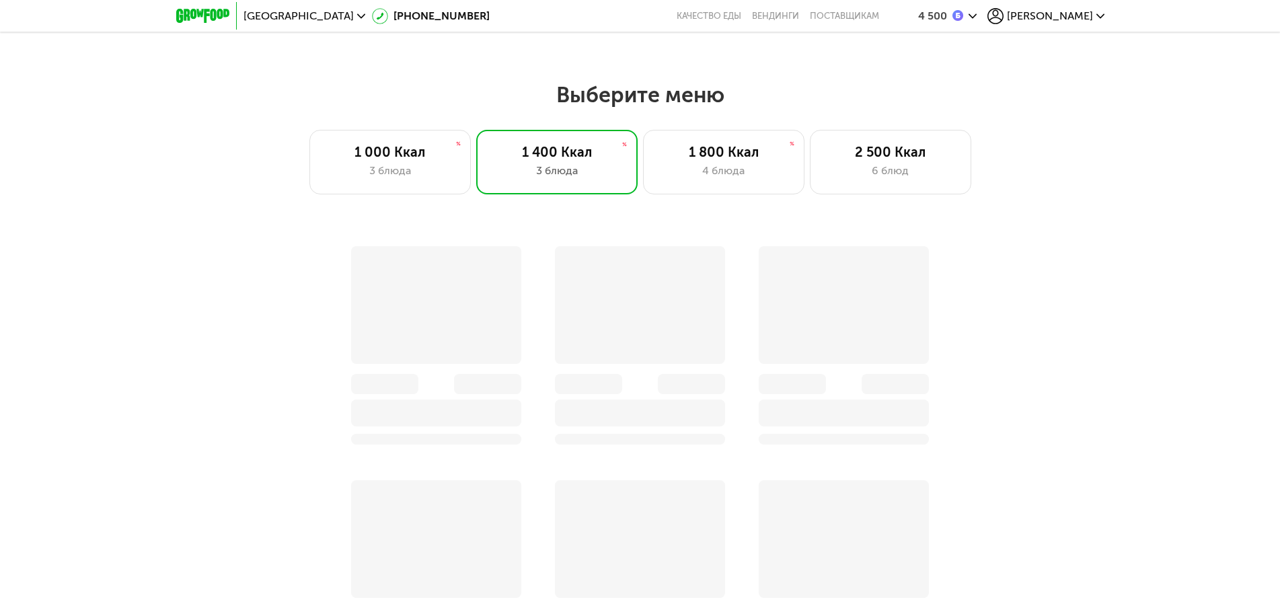
scroll to position [1104, 0]
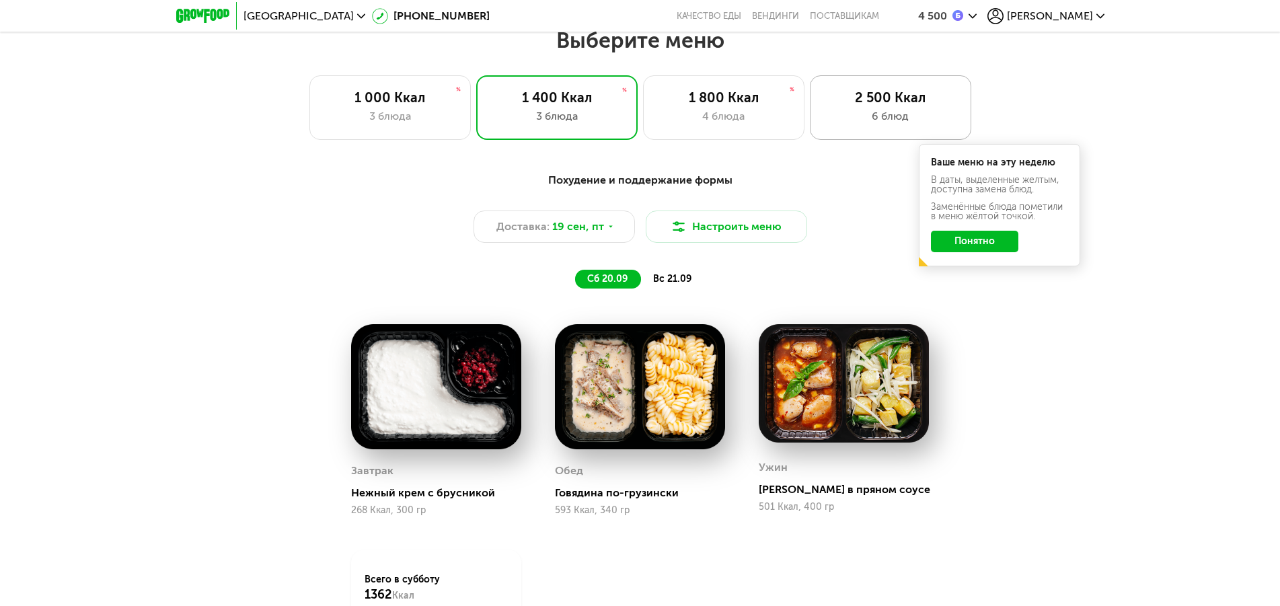
click at [883, 106] on div "2 500 Ккал" at bounding box center [890, 97] width 133 height 16
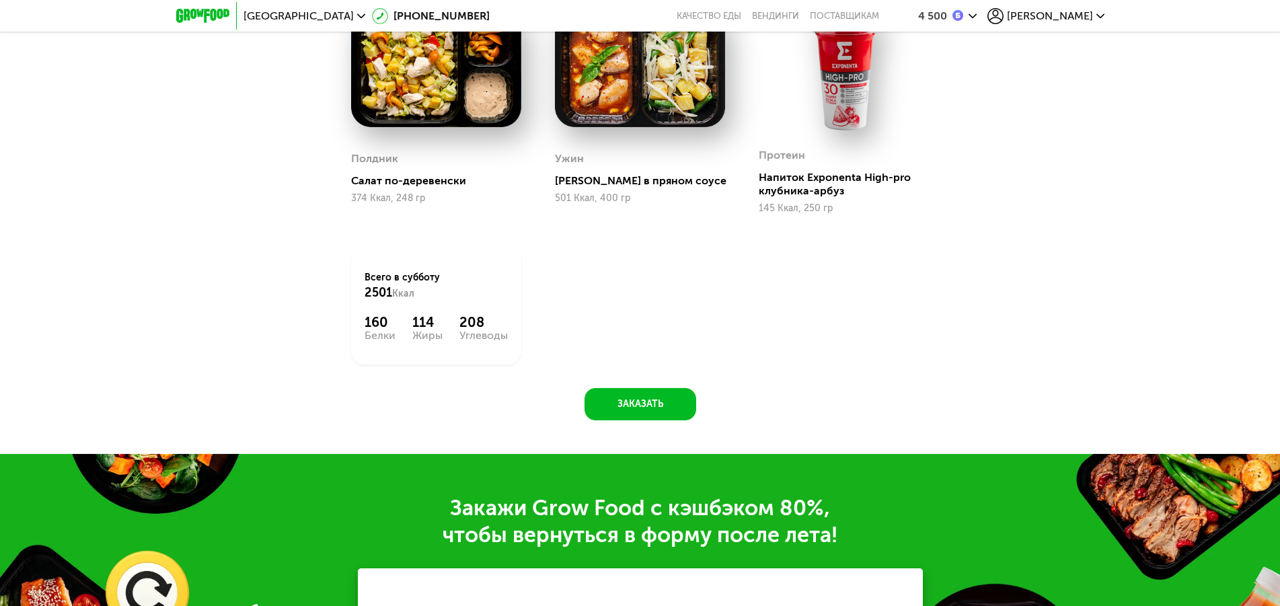
scroll to position [1722, 0]
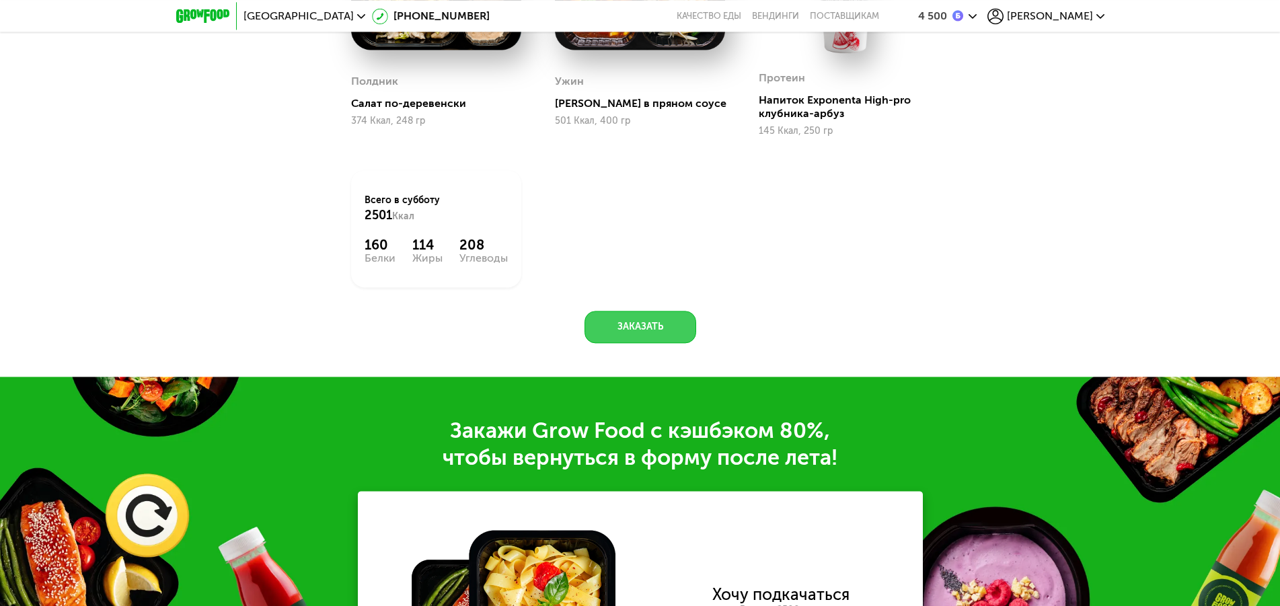
click at [642, 340] on button "Заказать" at bounding box center [640, 327] width 112 height 32
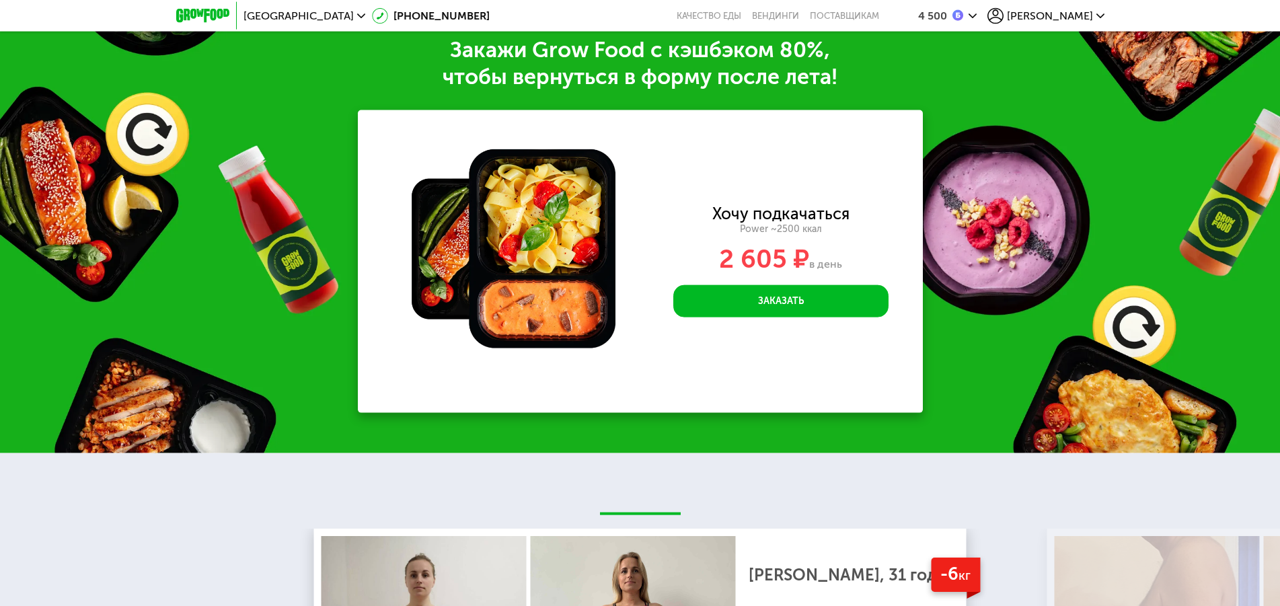
scroll to position [2103, 0]
click at [781, 302] on button "Заказать" at bounding box center [780, 300] width 215 height 32
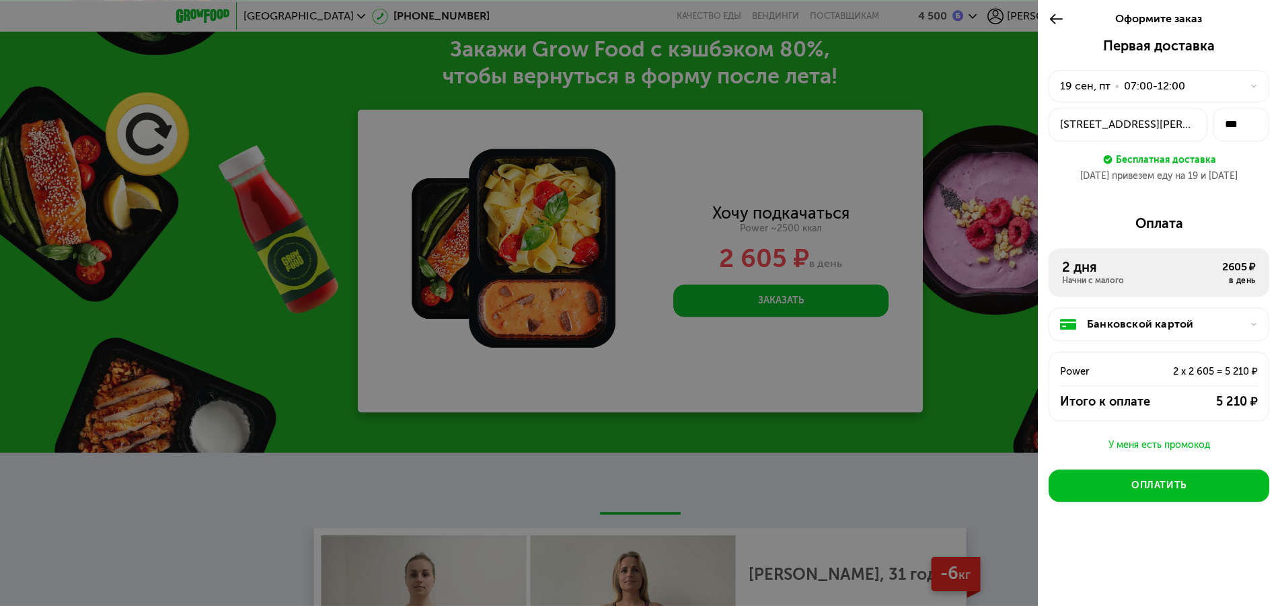
click at [1099, 87] on div "19 сен, пт" at bounding box center [1085, 86] width 50 height 16
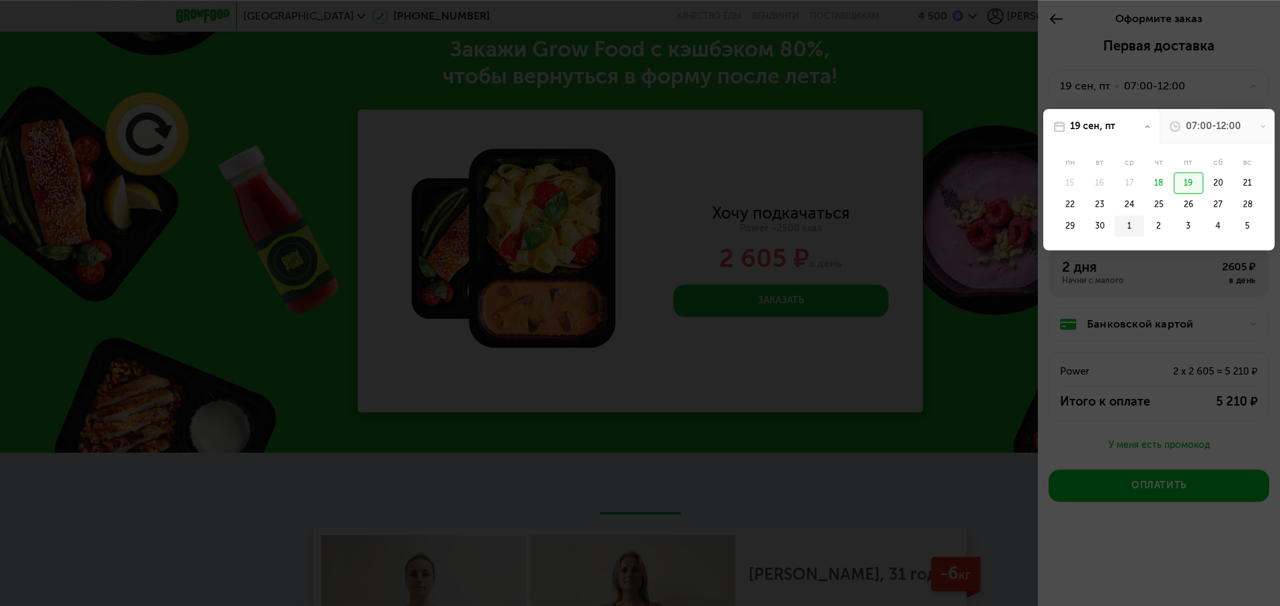
click at [1126, 227] on div "1" at bounding box center [1129, 226] width 30 height 22
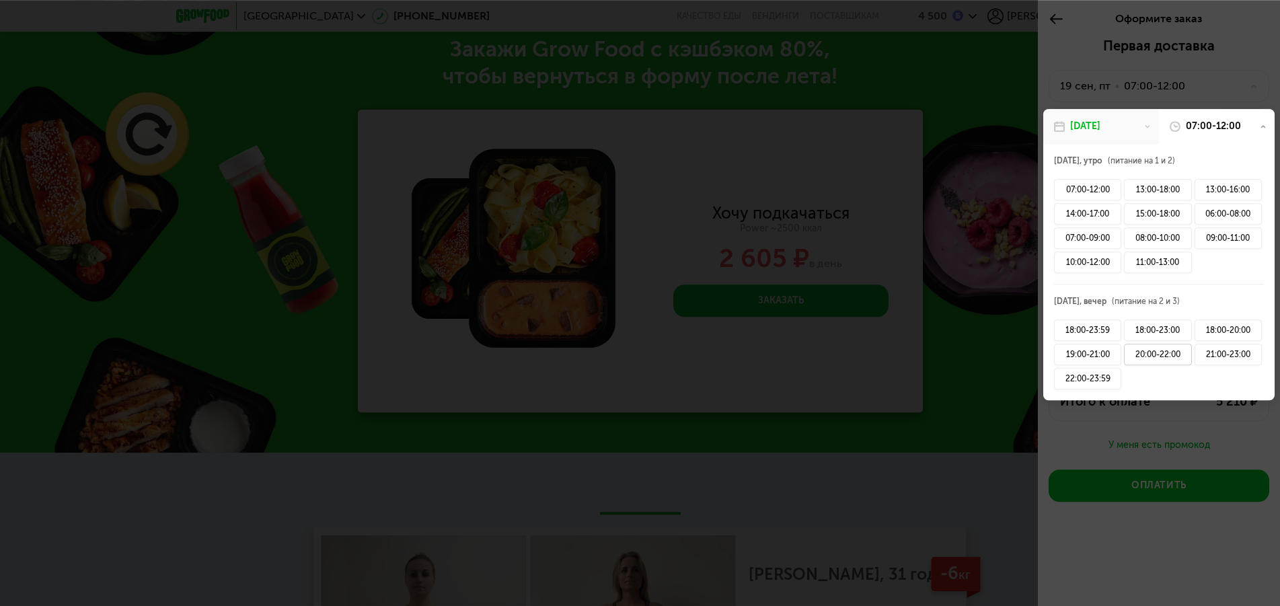
click at [1153, 356] on div "20:00-22:00" at bounding box center [1157, 355] width 67 height 22
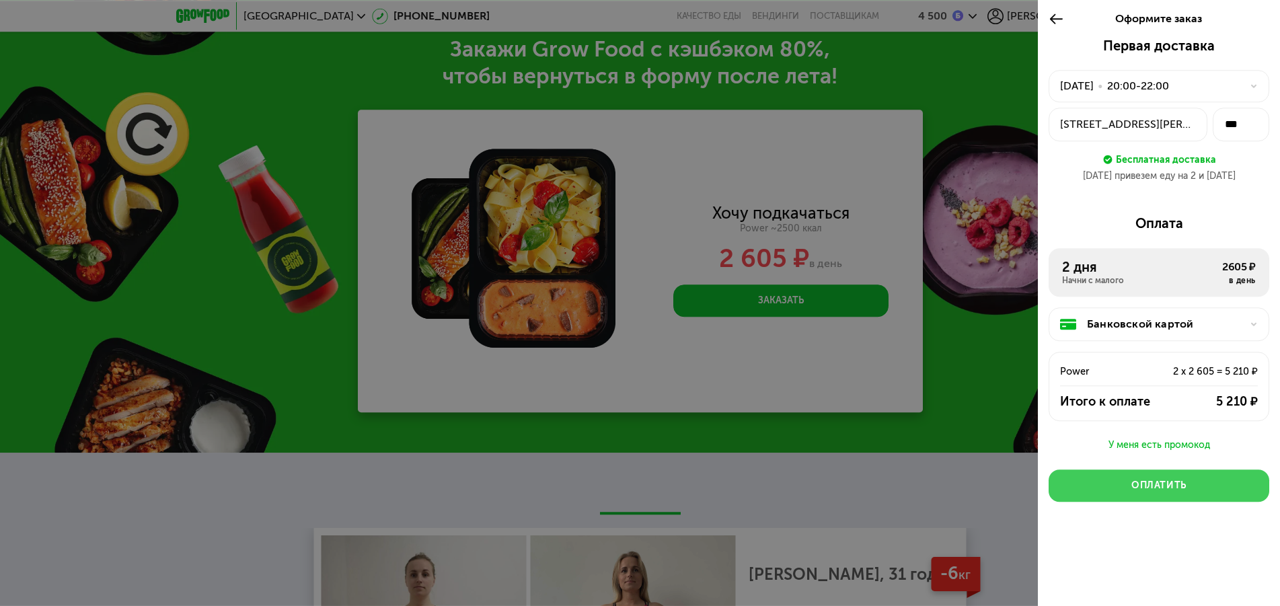
click at [1159, 484] on div "Оплатить" at bounding box center [1158, 485] width 55 height 13
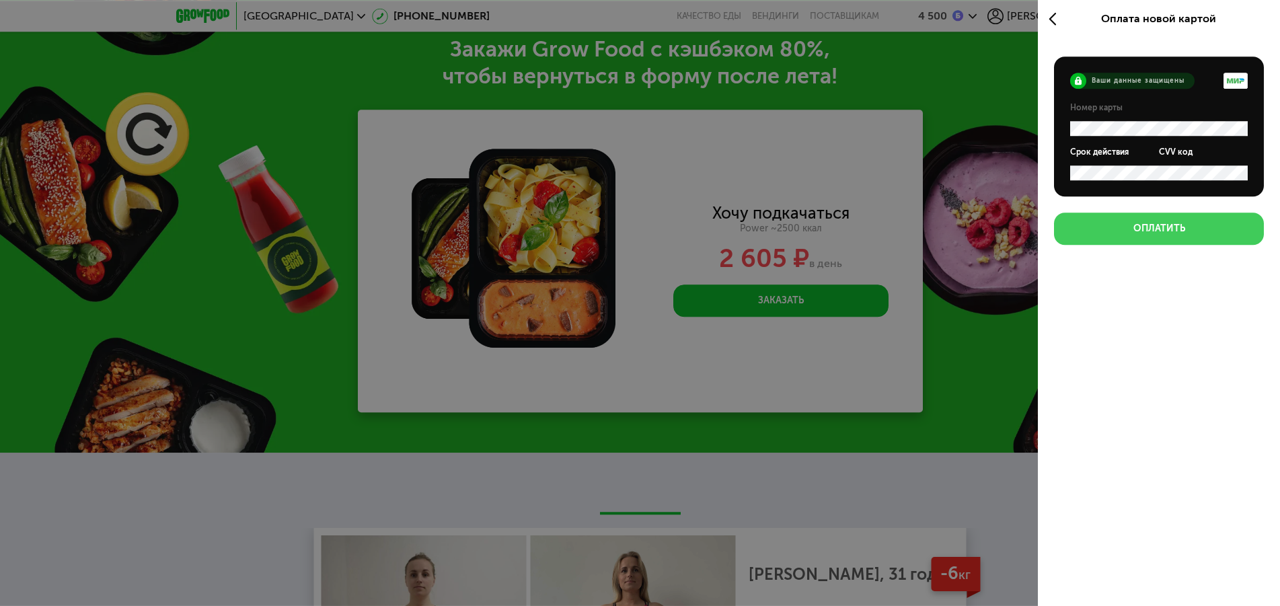
click at [1136, 229] on div "Оплатить" at bounding box center [1159, 228] width 52 height 13
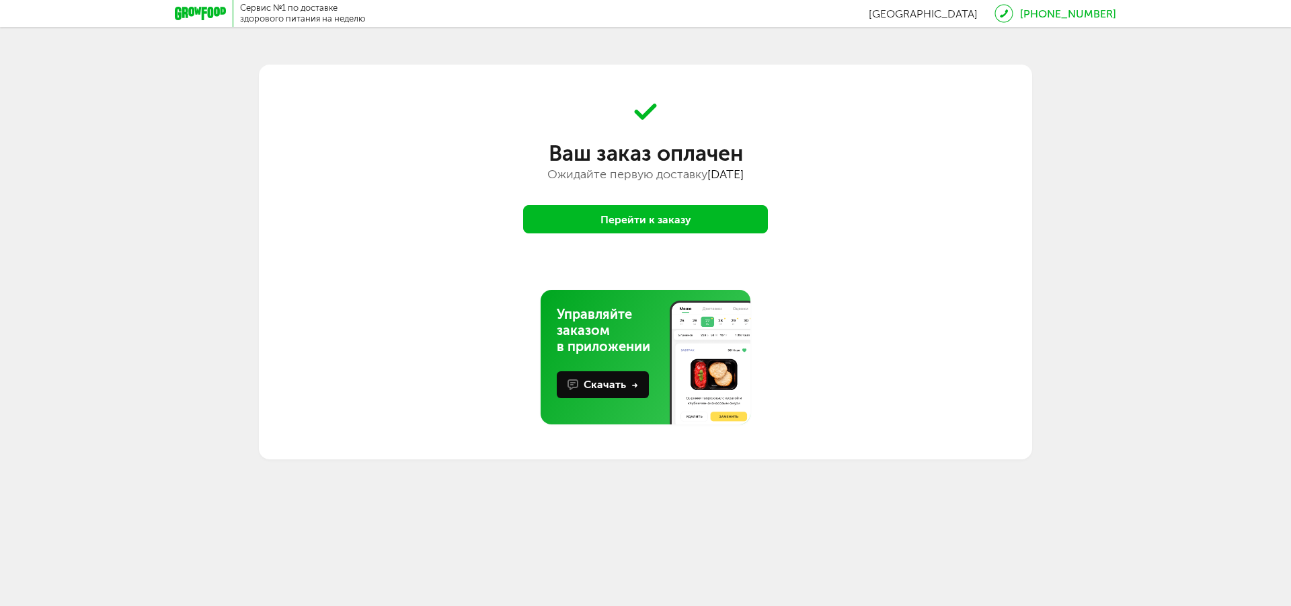
click at [680, 225] on button "Перейти к заказу" at bounding box center [645, 219] width 245 height 28
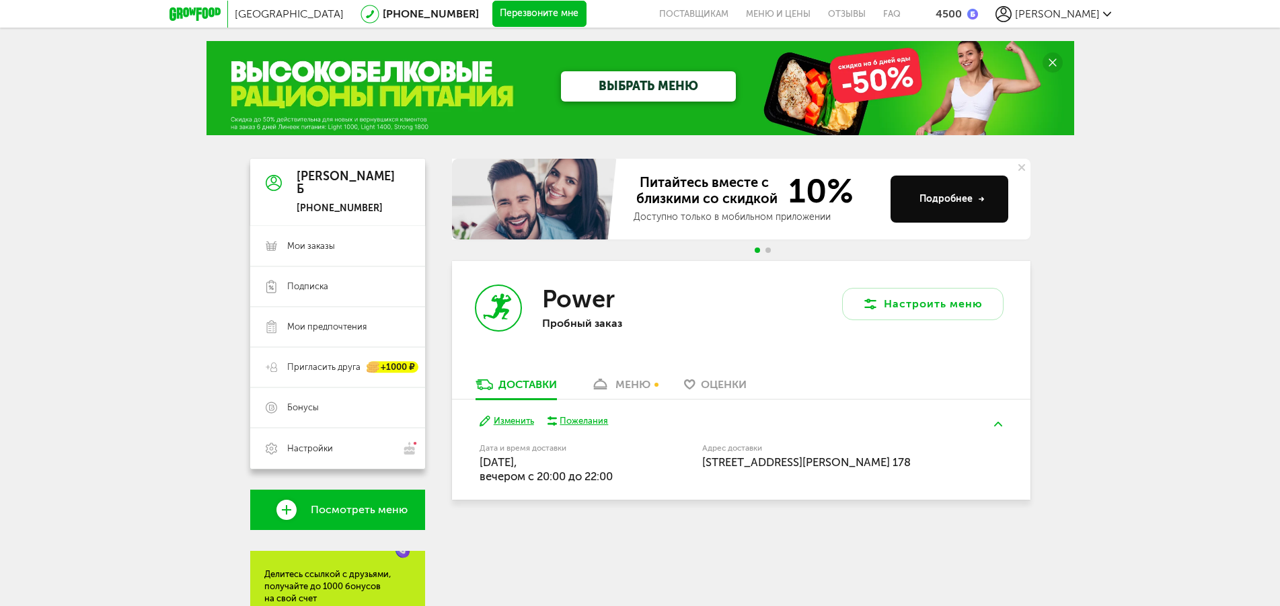
click at [783, 469] on div "Адрес доставки Санкт-Петербург, проспект Кузнецова, 22, подъезд 2, этаж 15, кв.…" at bounding box center [827, 456] width 251 height 25
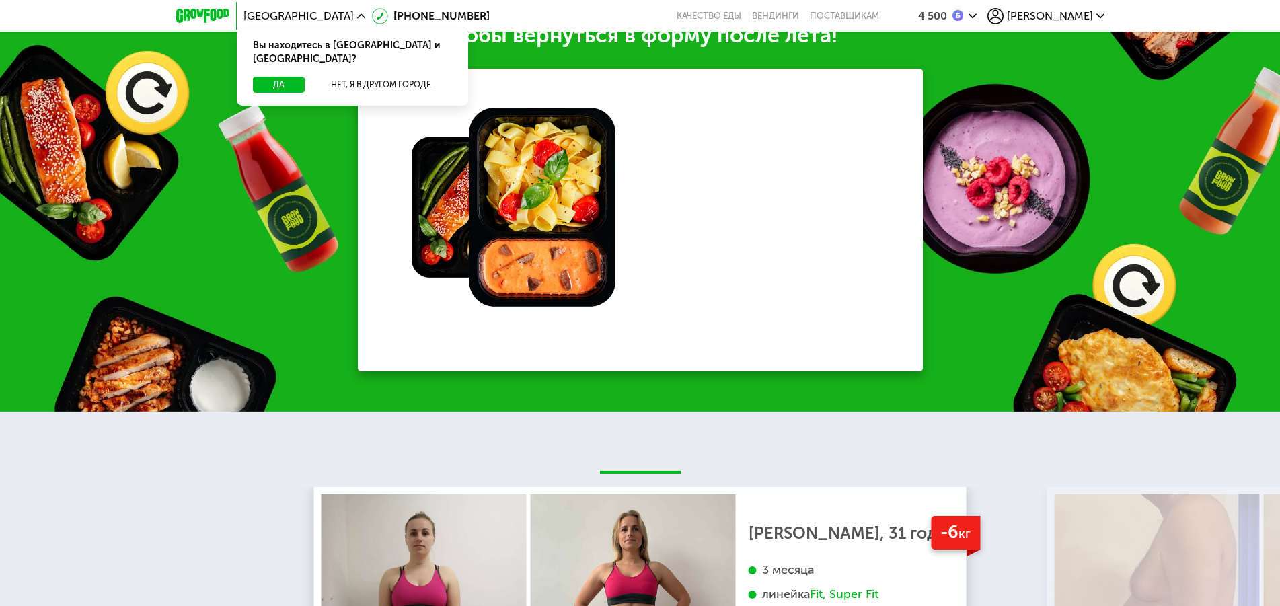
scroll to position [1783, 0]
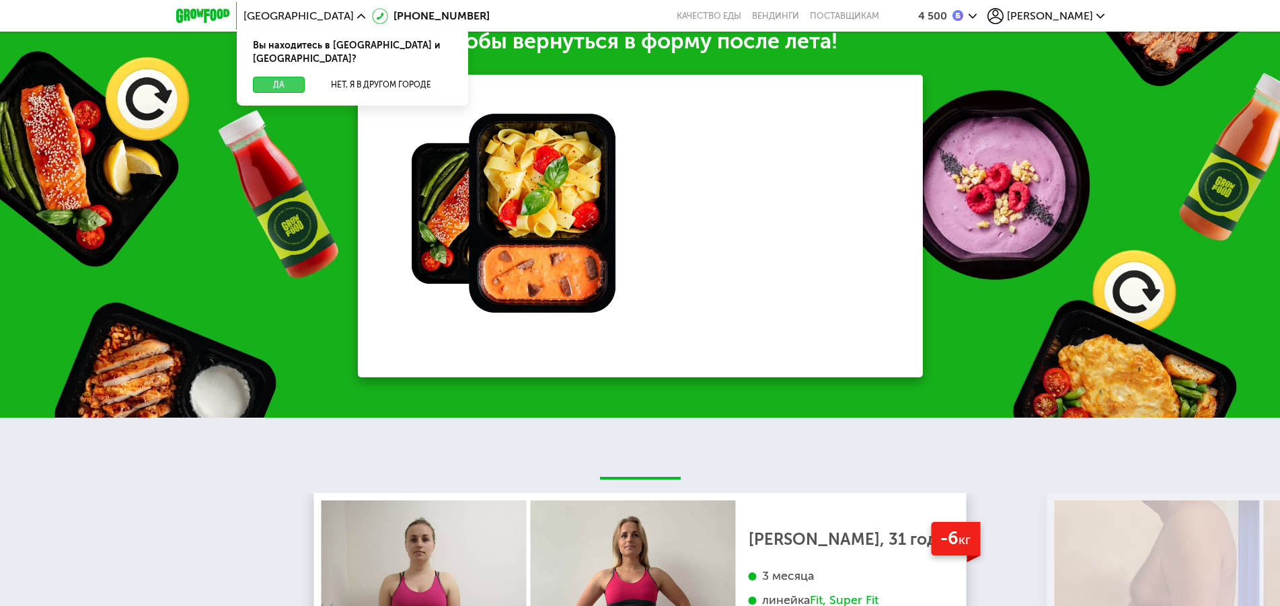
click at [285, 77] on button "Да" at bounding box center [279, 85] width 52 height 16
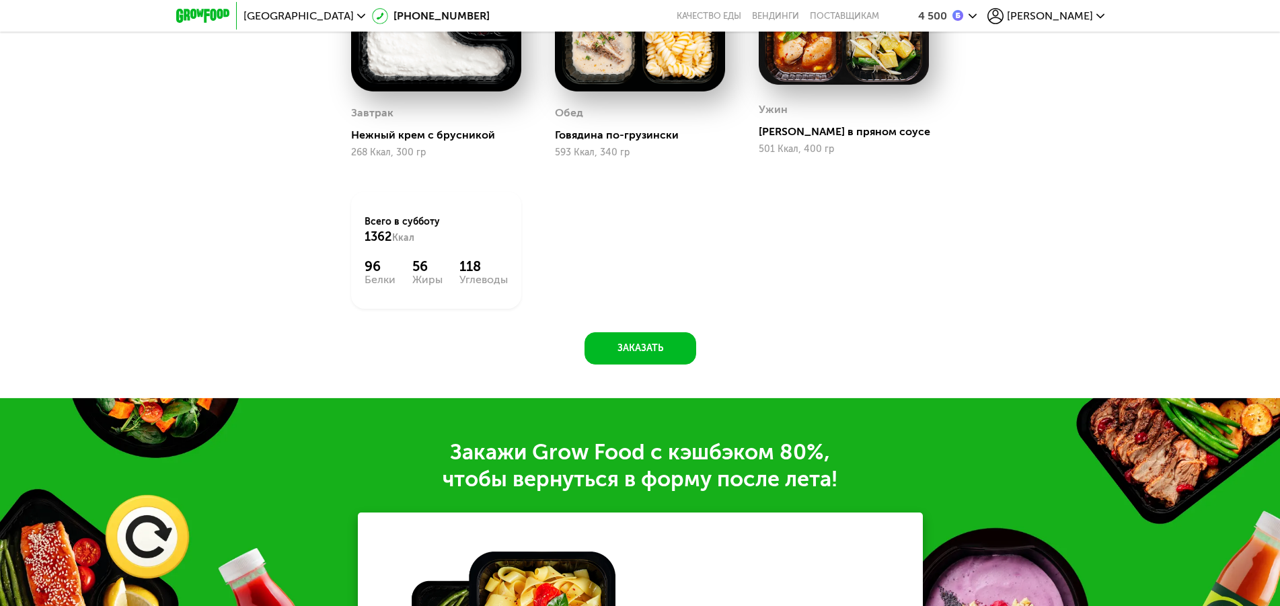
scroll to position [1303, 0]
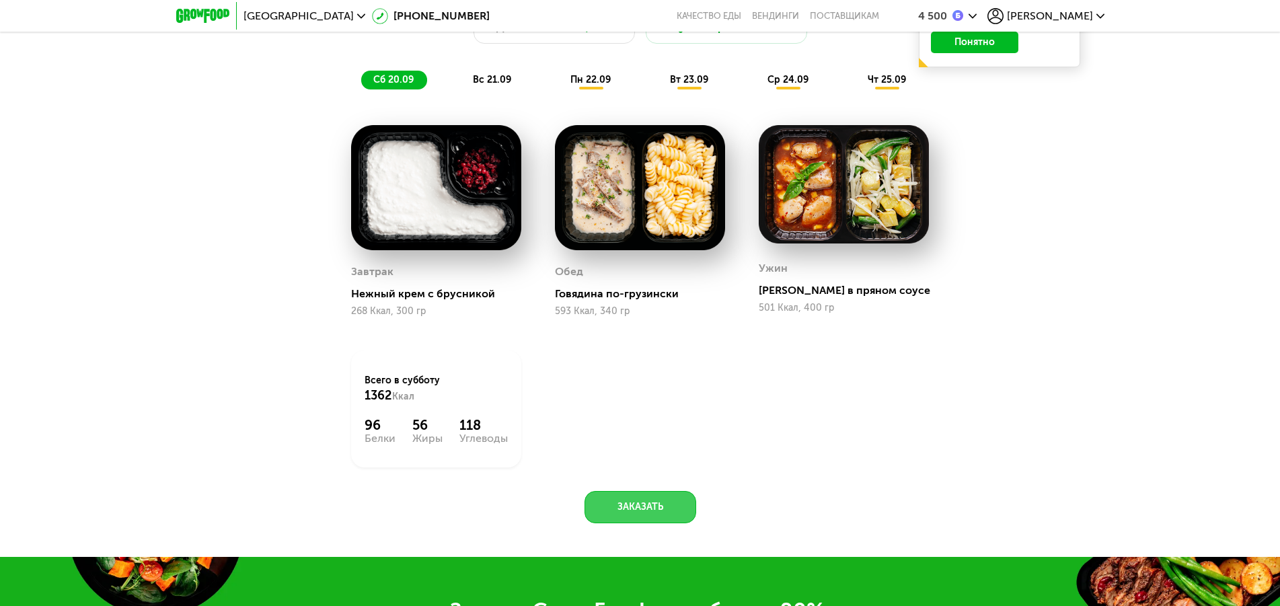
click at [644, 514] on button "Заказать" at bounding box center [640, 507] width 112 height 32
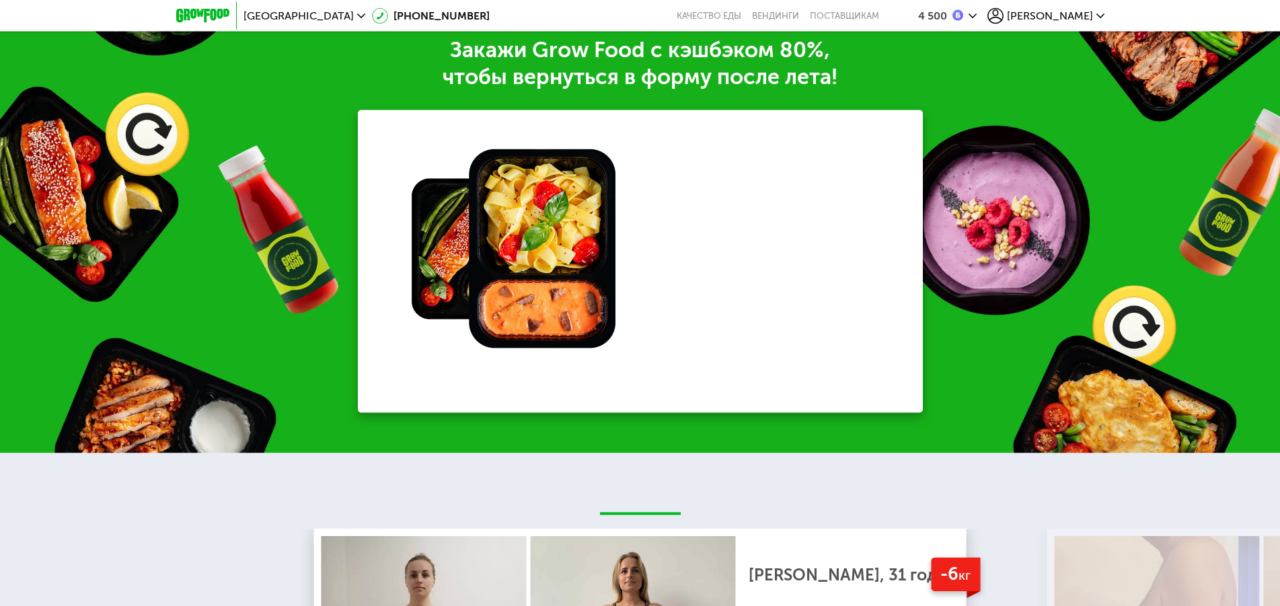
scroll to position [1865, 0]
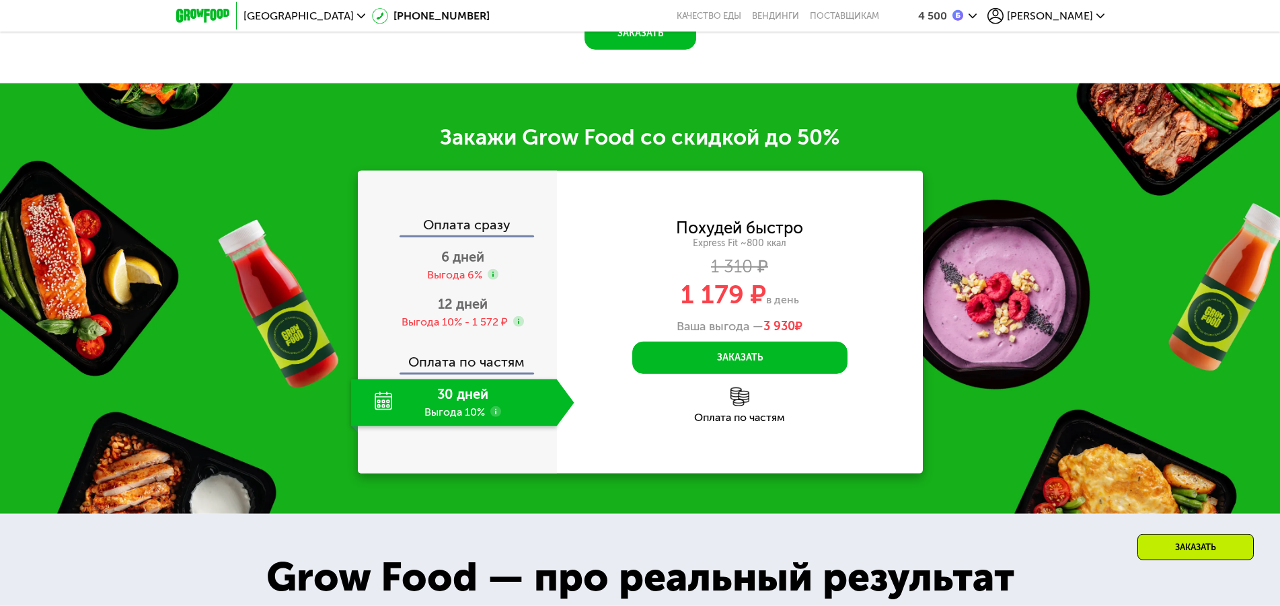
scroll to position [1680, 0]
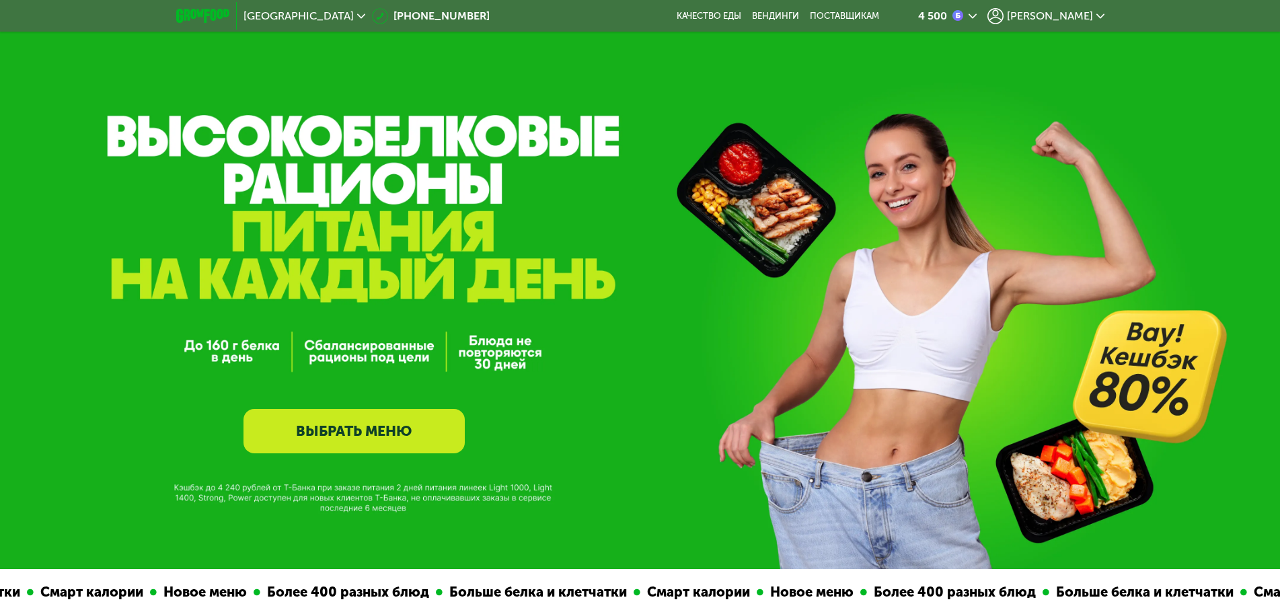
click at [371, 442] on link "ВЫБРАТЬ МЕНЮ" at bounding box center [353, 431] width 221 height 44
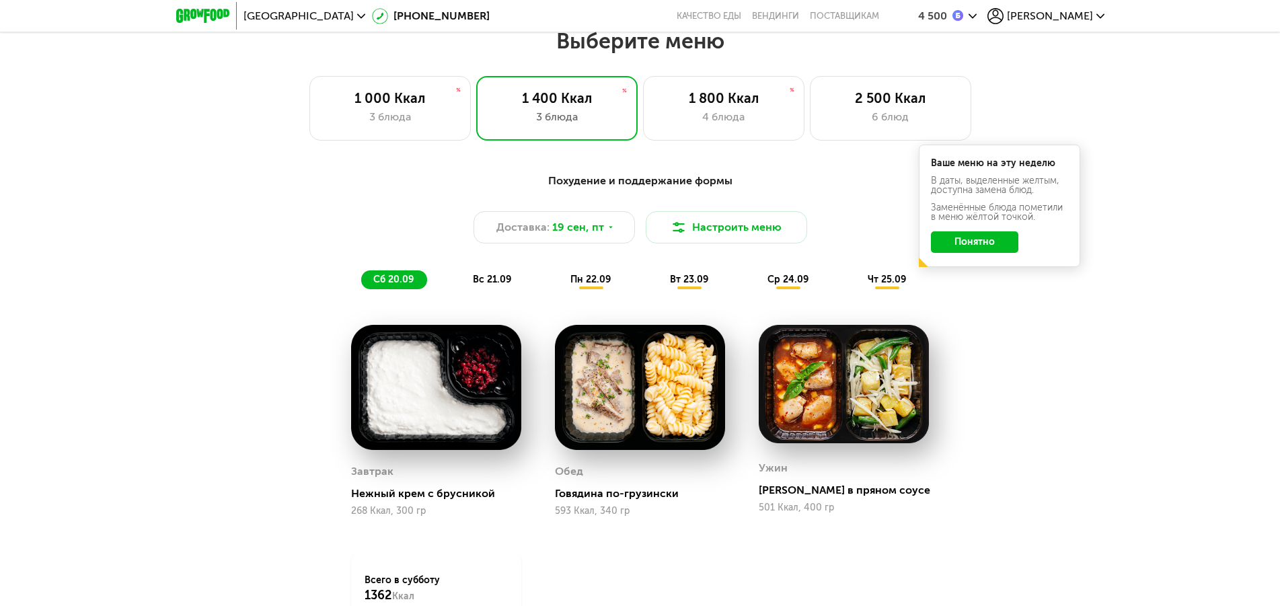
scroll to position [1104, 0]
click at [876, 124] on div "6 блюд" at bounding box center [890, 116] width 133 height 16
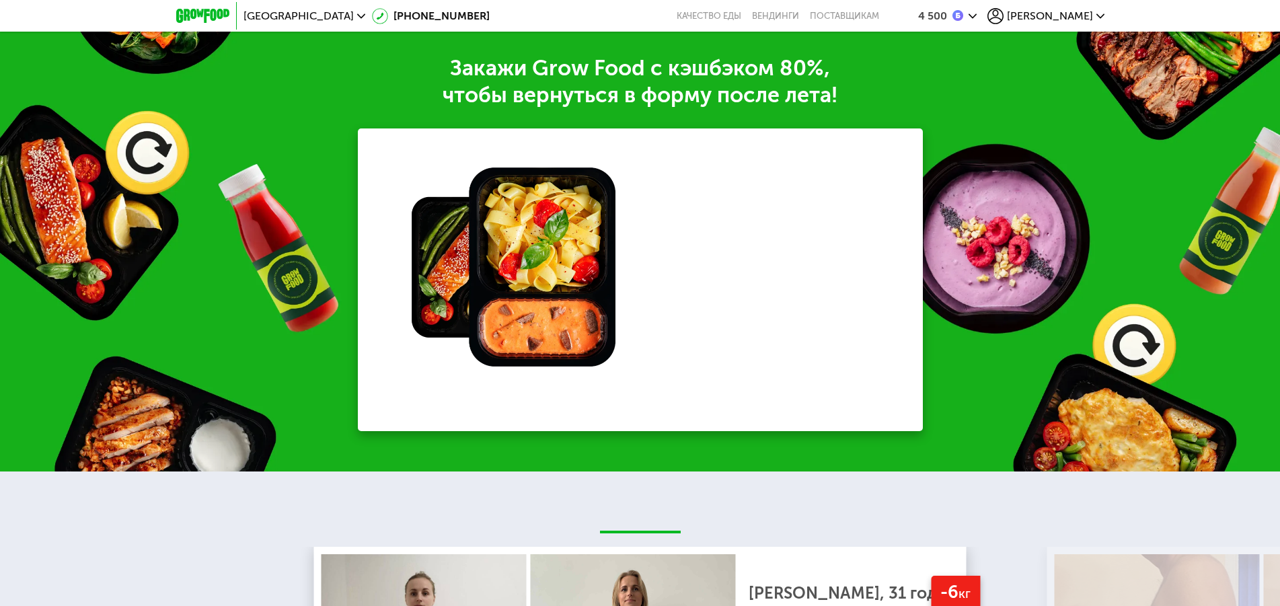
scroll to position [1722, 0]
